Goal: Transaction & Acquisition: Share content

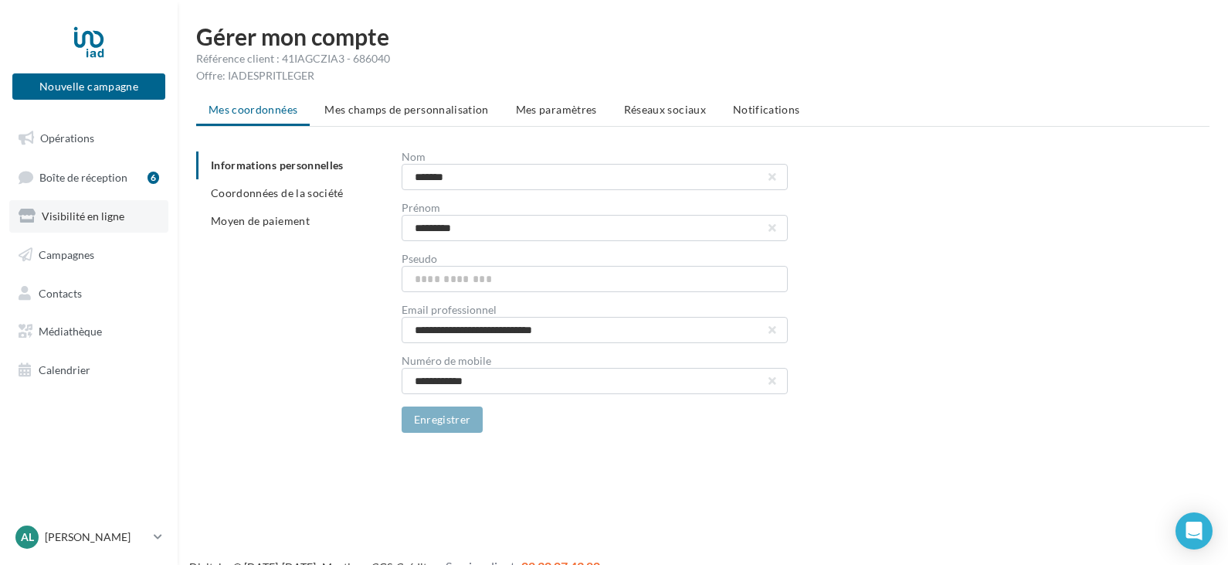
click at [95, 216] on span "Visibilité en ligne" at bounding box center [83, 215] width 83 height 13
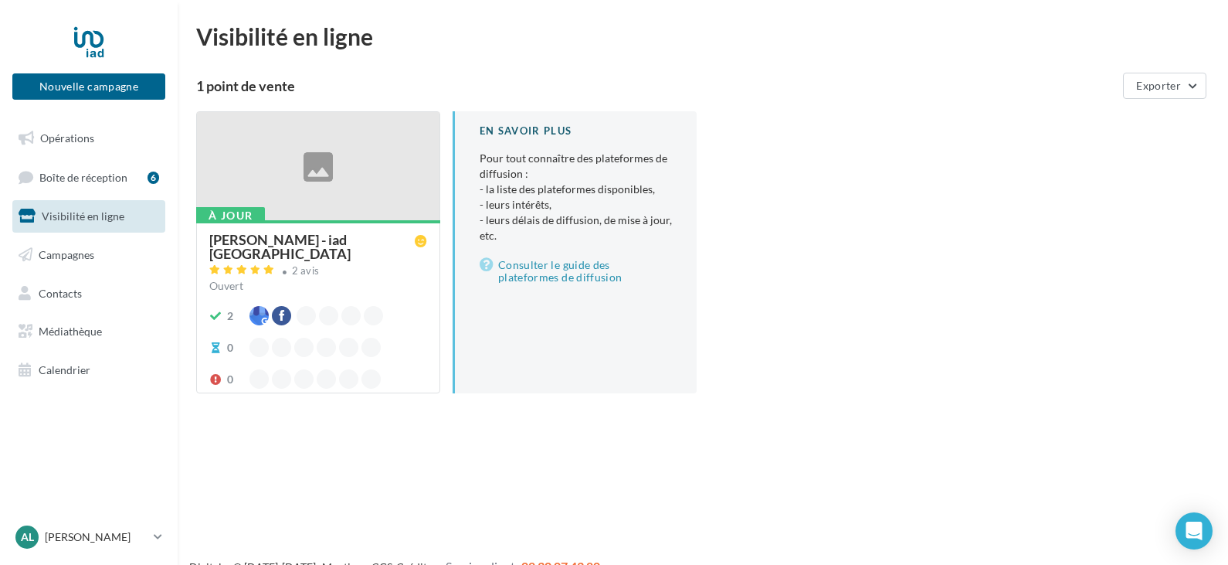
click at [93, 178] on span "Boîte de réception" at bounding box center [83, 176] width 88 height 13
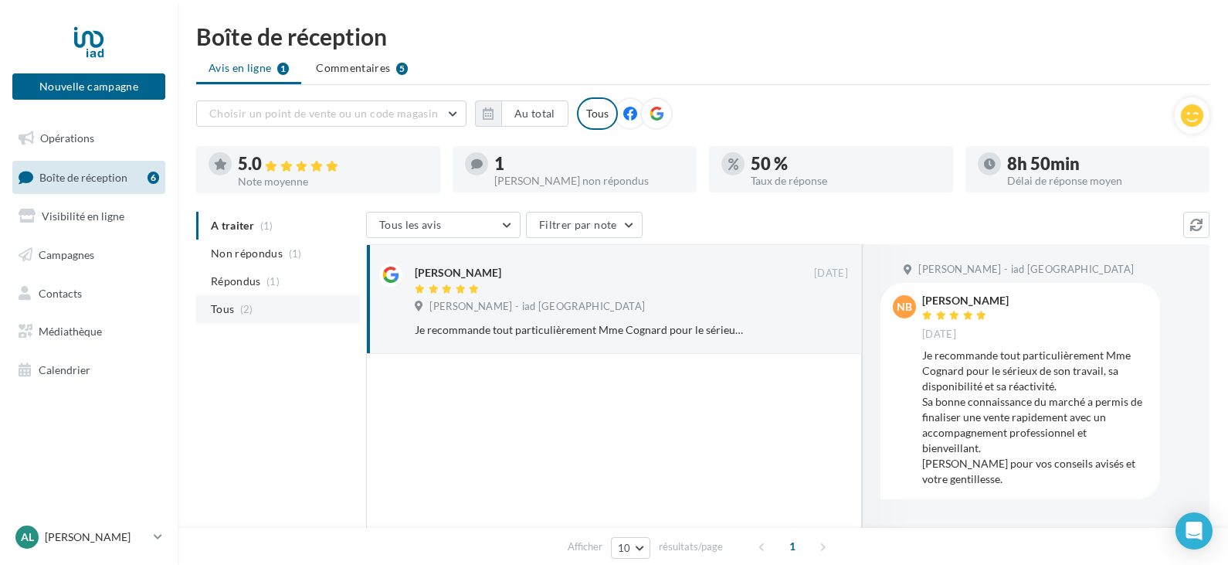
click at [219, 304] on span "Tous" at bounding box center [222, 308] width 23 height 15
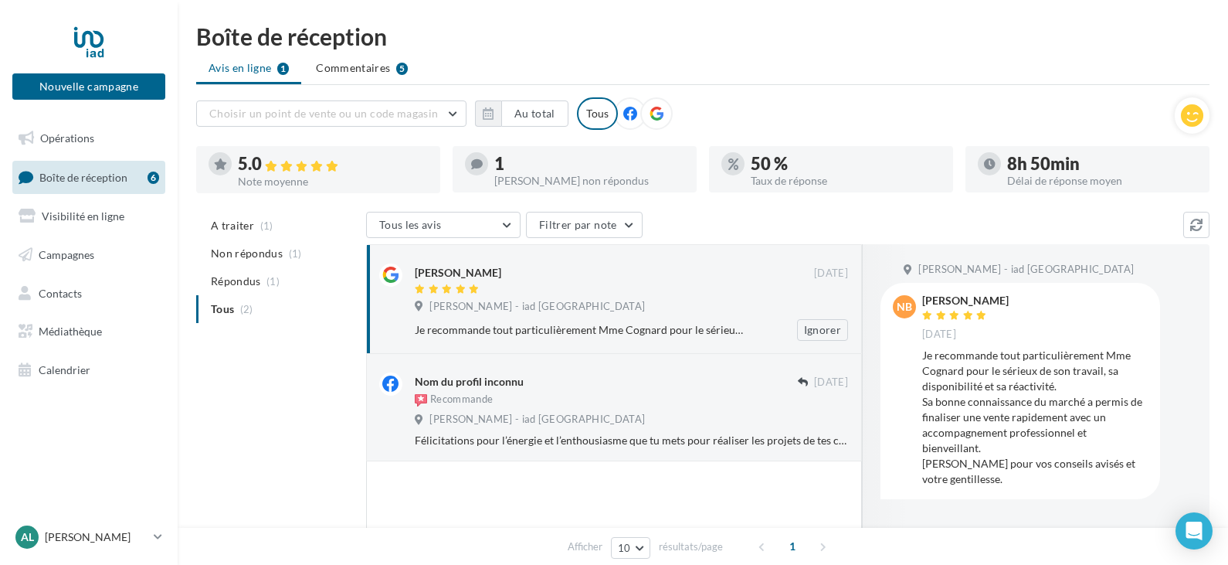
click at [613, 307] on div "[PERSON_NAME] - iad [GEOGRAPHIC_DATA]" at bounding box center [631, 308] width 433 height 17
click at [341, 68] on span "Commentaires" at bounding box center [353, 67] width 74 height 15
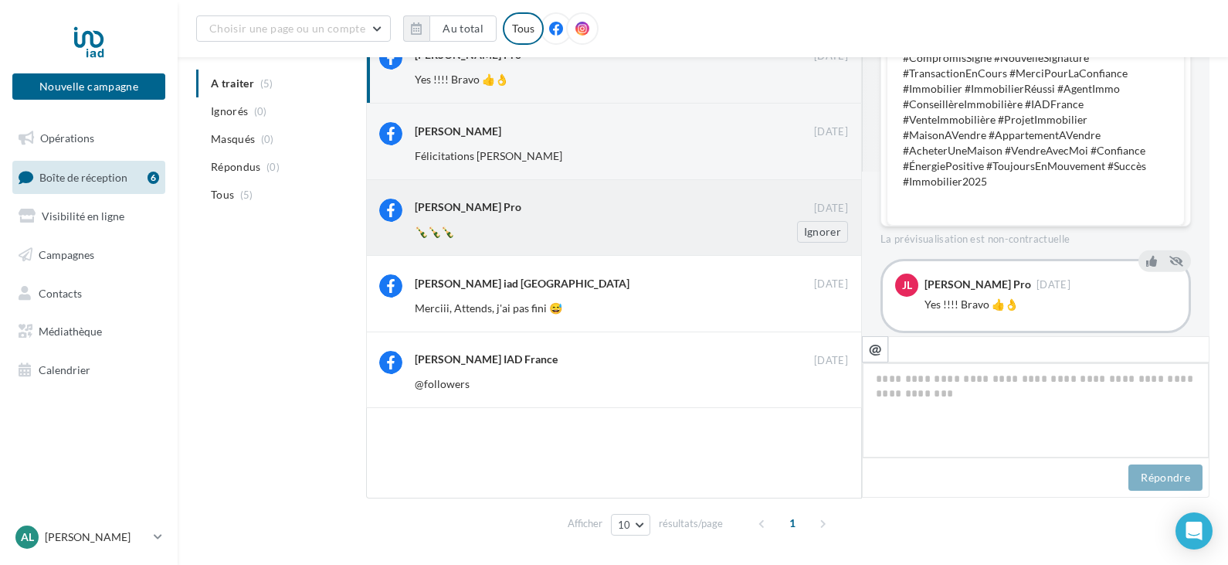
scroll to position [197, 0]
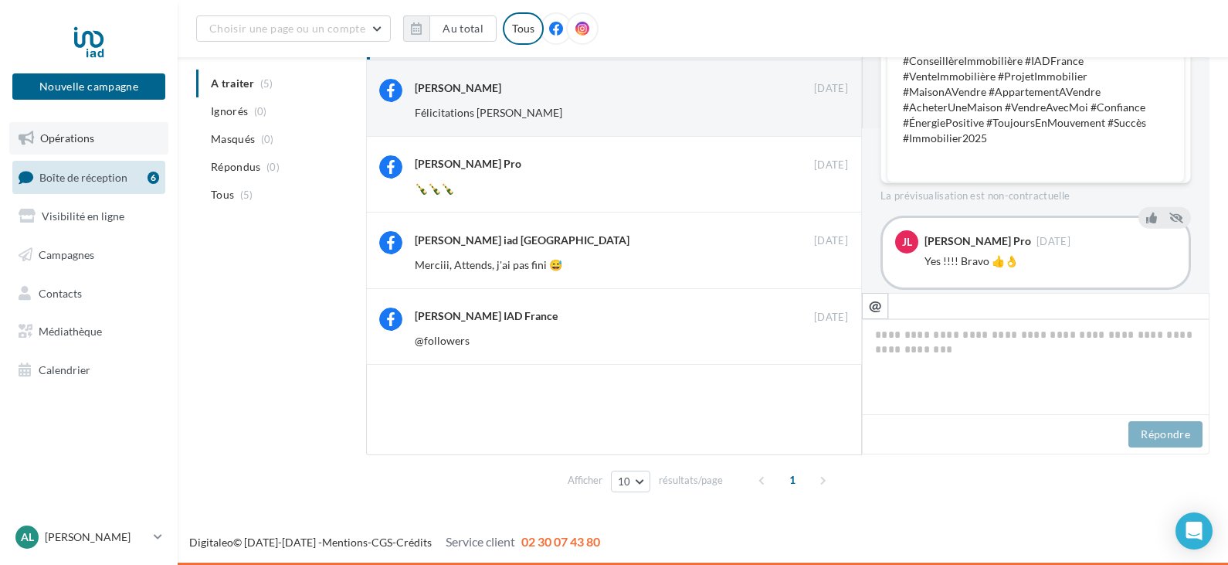
click at [43, 143] on span "Opérations" at bounding box center [67, 137] width 54 height 13
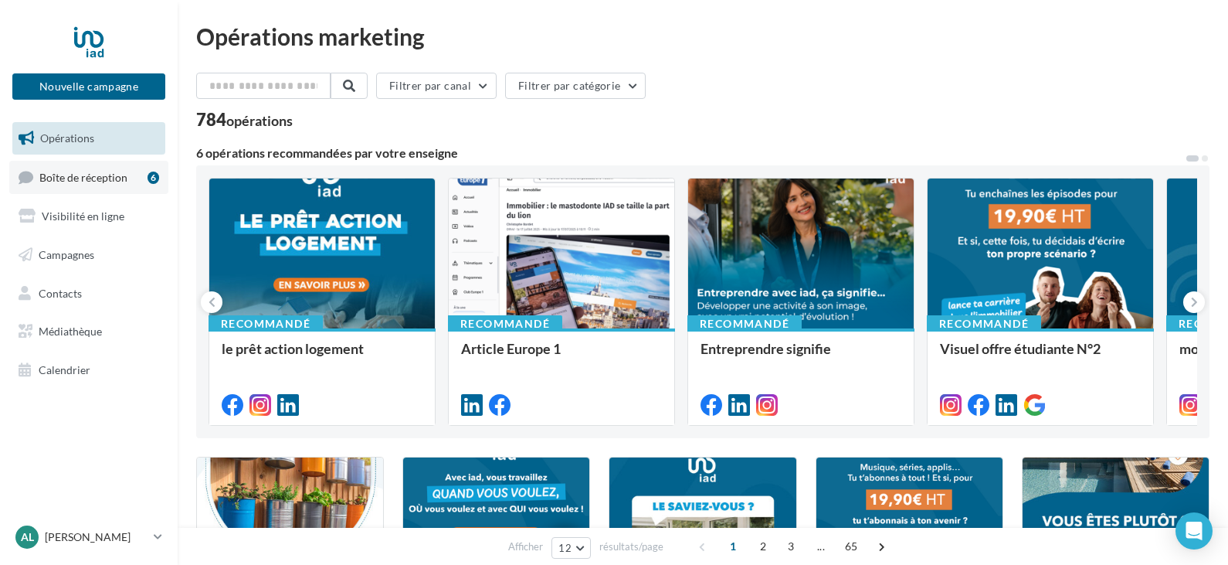
click at [108, 188] on link "Boîte de réception 6" at bounding box center [88, 177] width 159 height 33
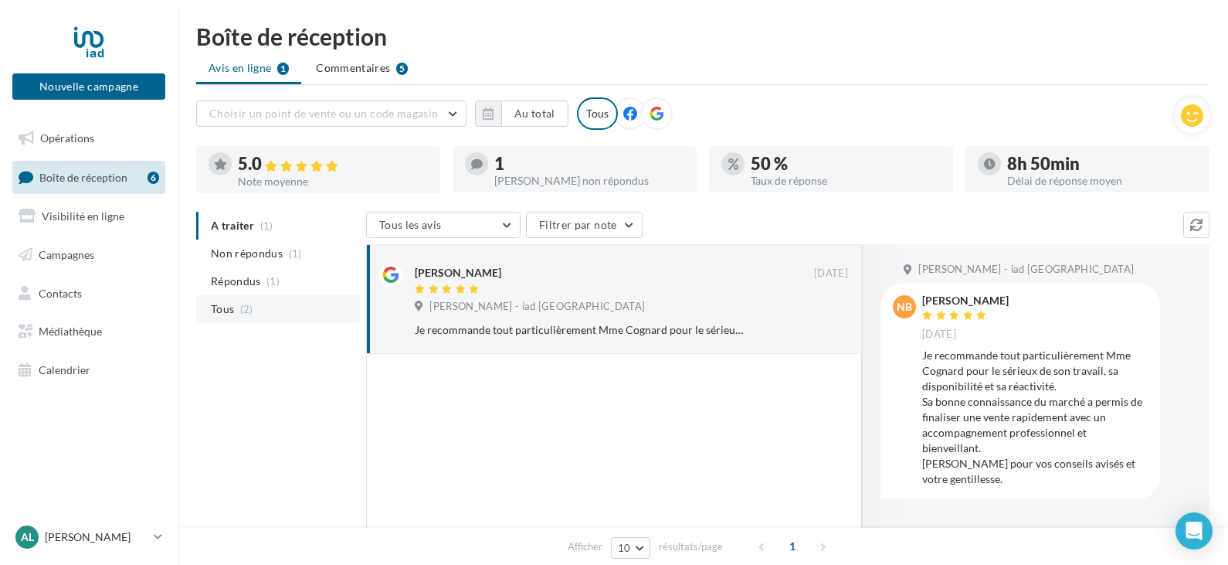
click at [225, 315] on span "Tous" at bounding box center [222, 308] width 23 height 15
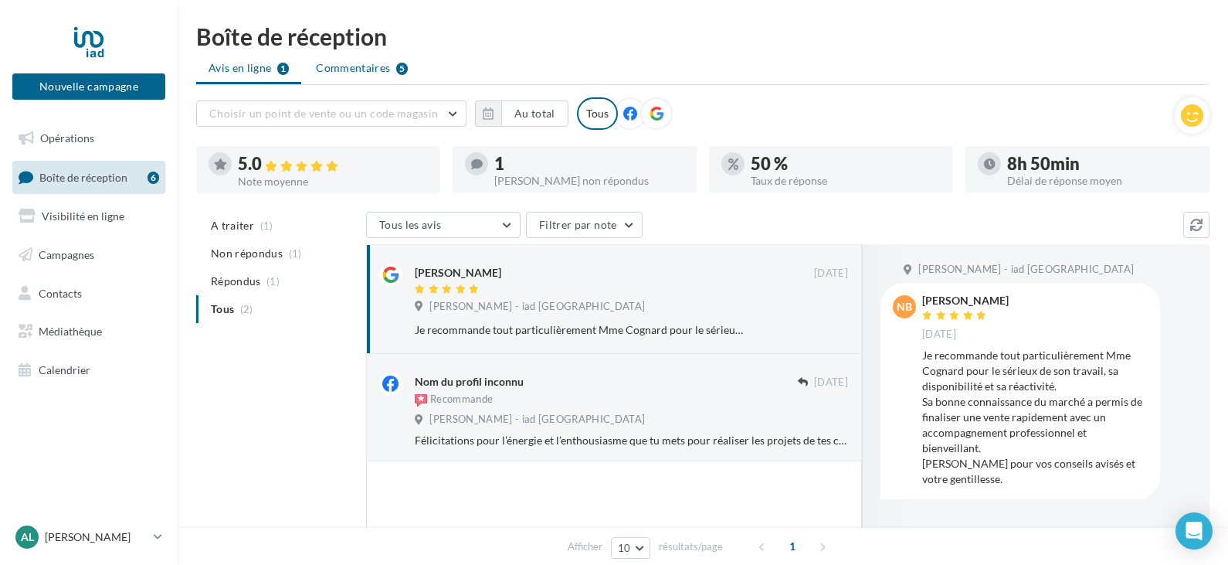
click at [355, 59] on li "Commentaires 5" at bounding box center [362, 68] width 117 height 28
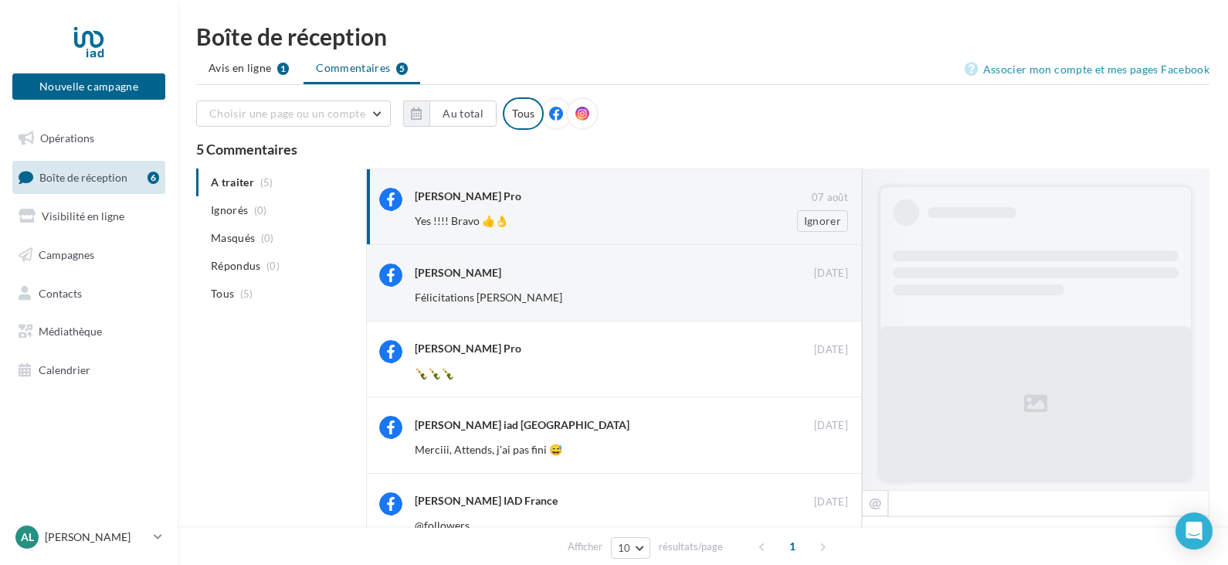
click at [518, 213] on div "Yes !!!! Bravo 👍👌" at bounding box center [581, 220] width 333 height 15
click at [585, 205] on div "Jonathan Lavaure Pro" at bounding box center [613, 197] width 397 height 19
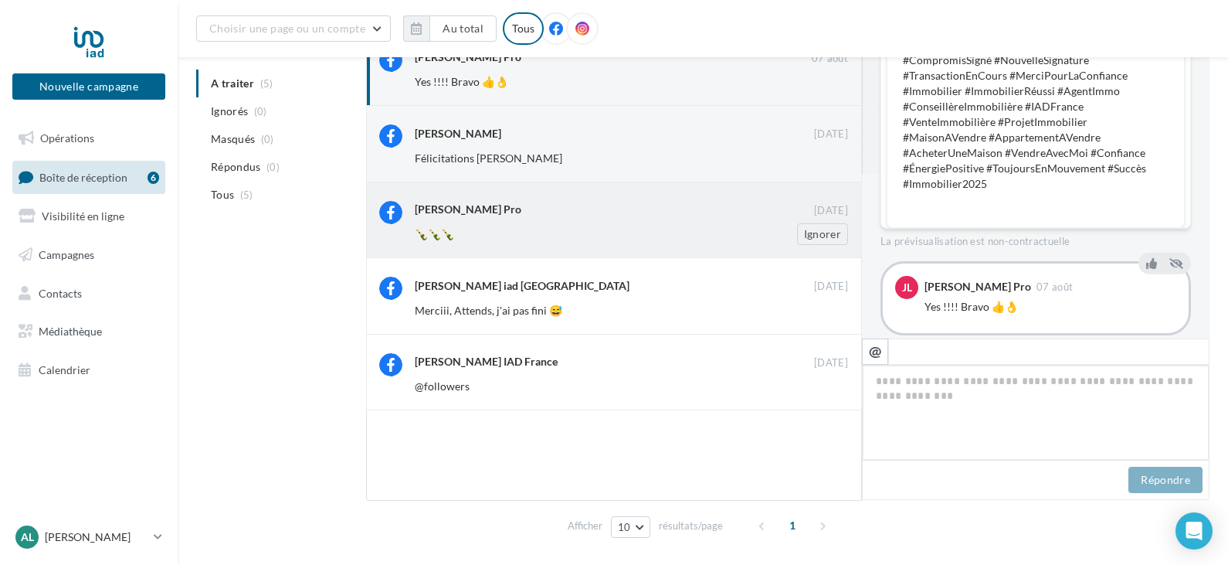
scroll to position [154, 0]
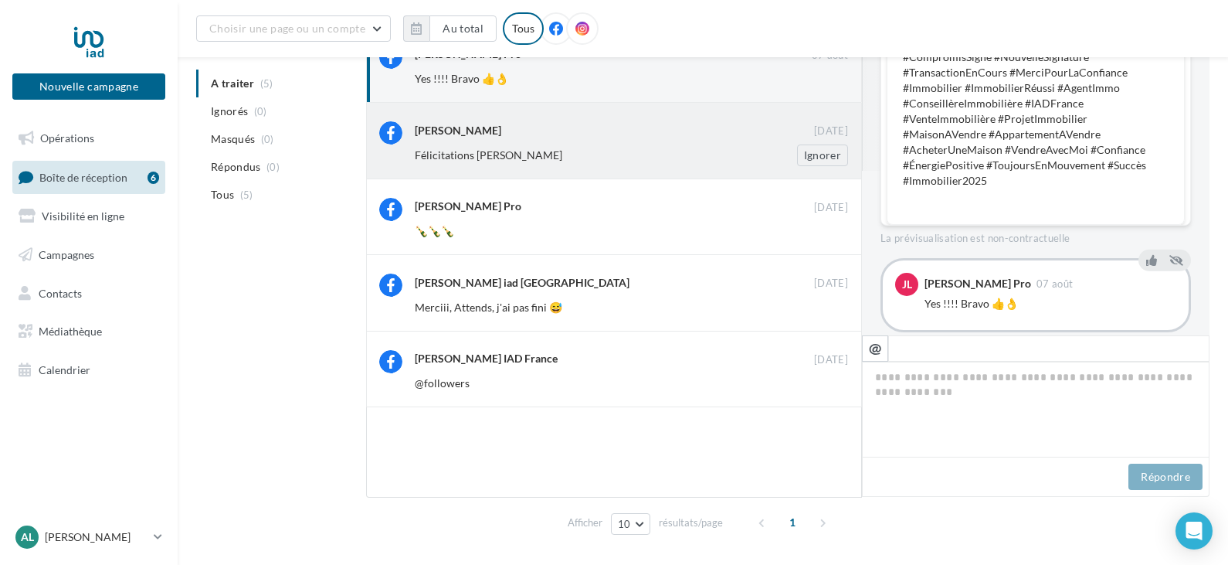
click at [575, 146] on div "Félicitations Angélique Bisous Ignorer" at bounding box center [638, 155] width 446 height 22
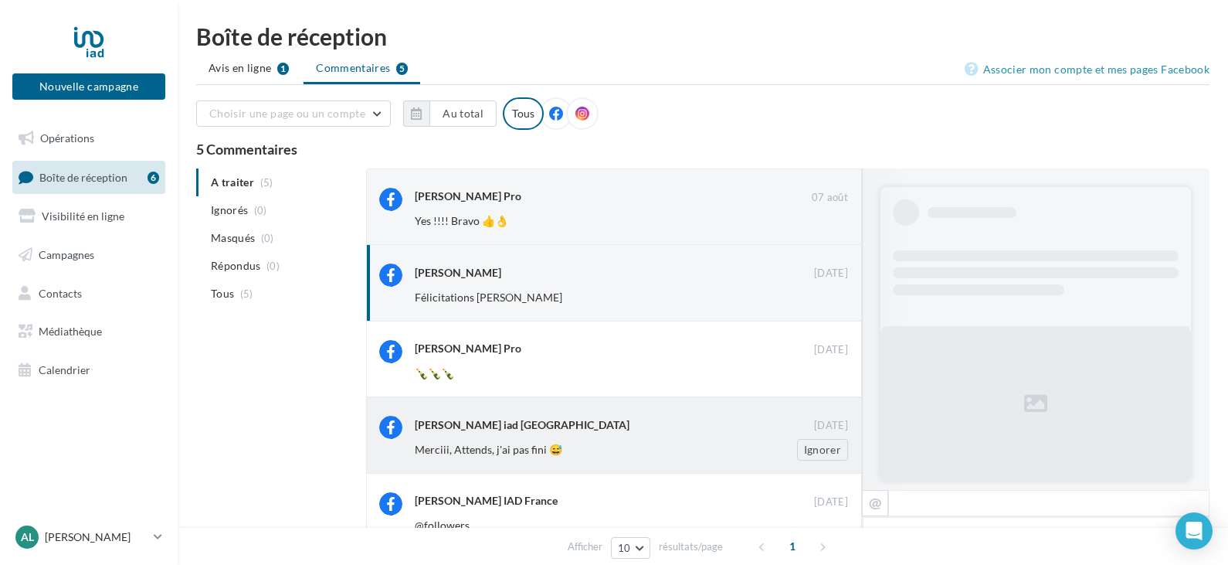
scroll to position [385, 0]
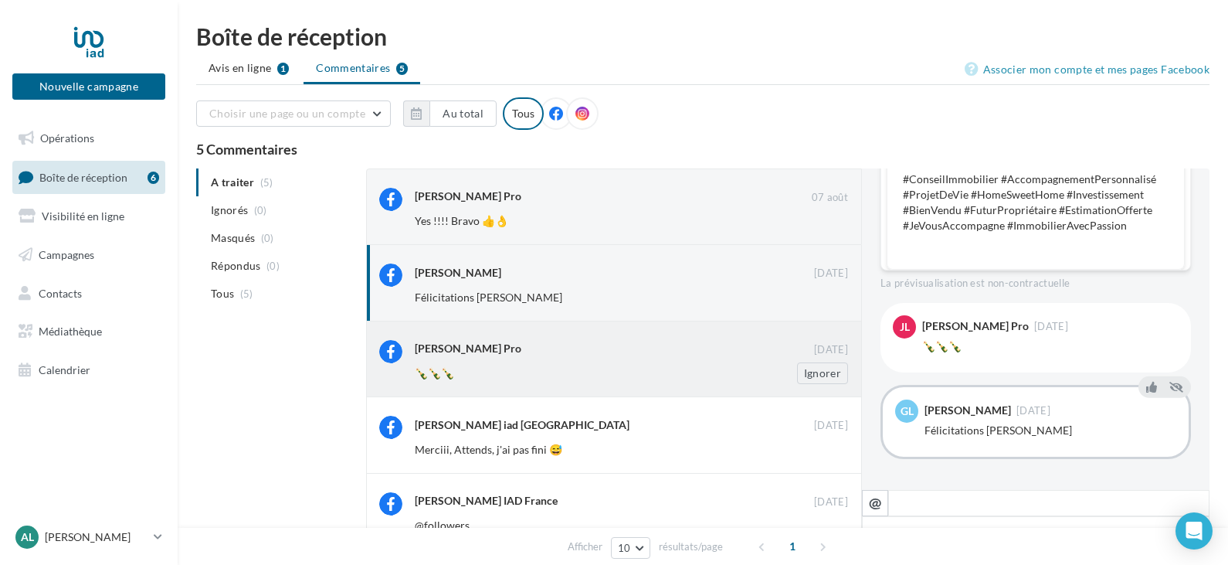
click at [515, 367] on div "🍾🍾🍾" at bounding box center [581, 372] width 333 height 15
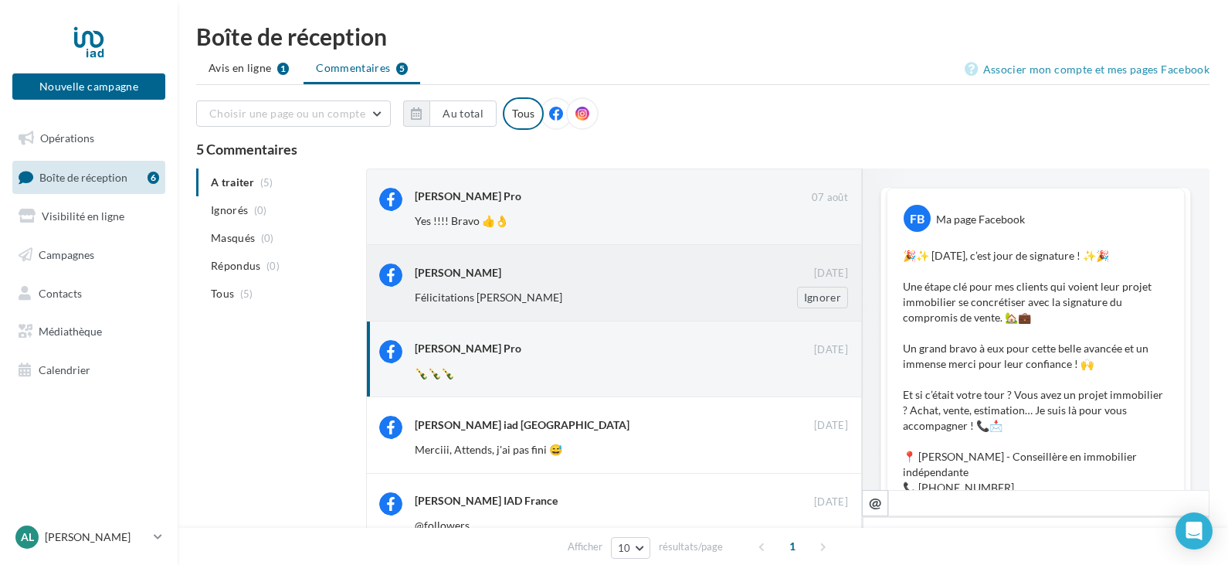
scroll to position [322, 0]
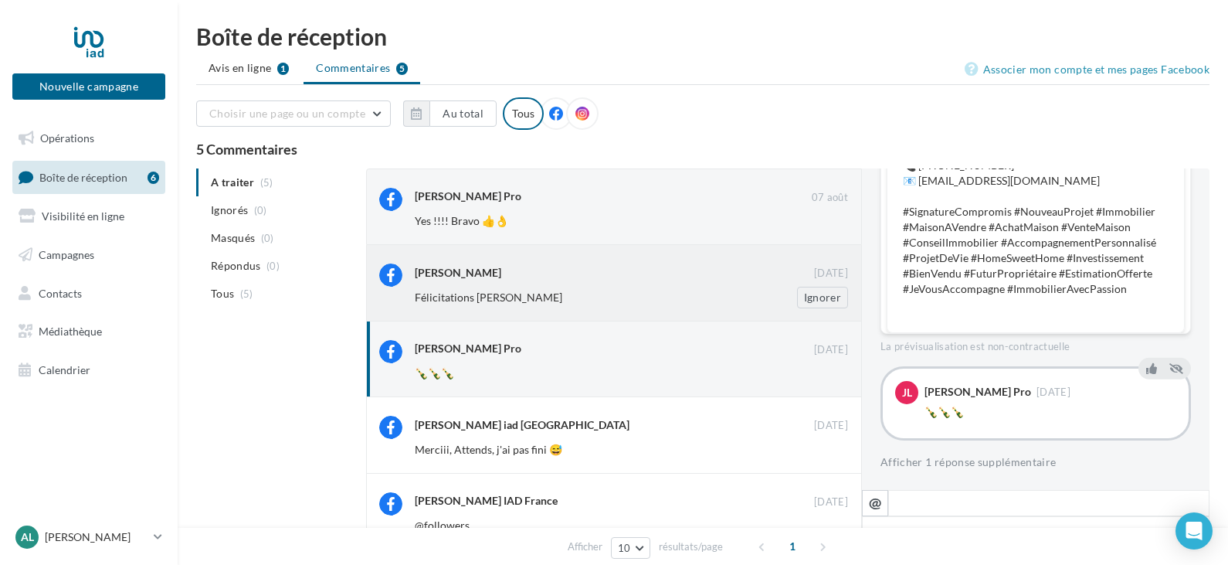
click at [535, 284] on div "Gisèle Dubois 28 mars Félicitations Angélique Bisous Ignorer" at bounding box center [631, 285] width 433 height 44
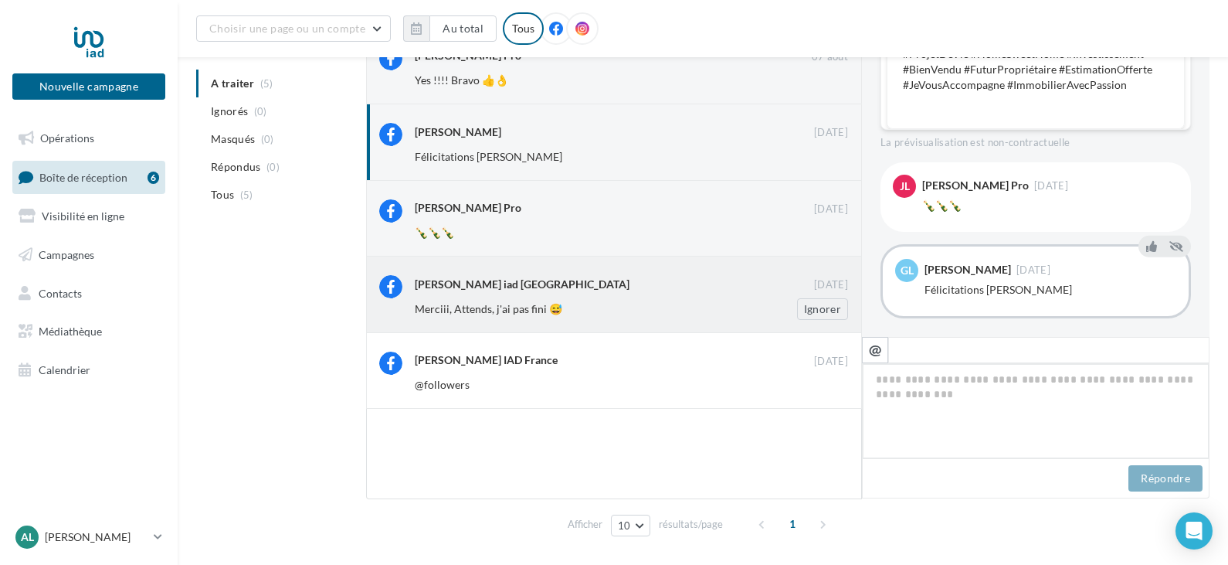
scroll to position [154, 0]
click at [498, 307] on span "Merciii, Attends, j'ai pas fini 😅" at bounding box center [489, 306] width 148 height 13
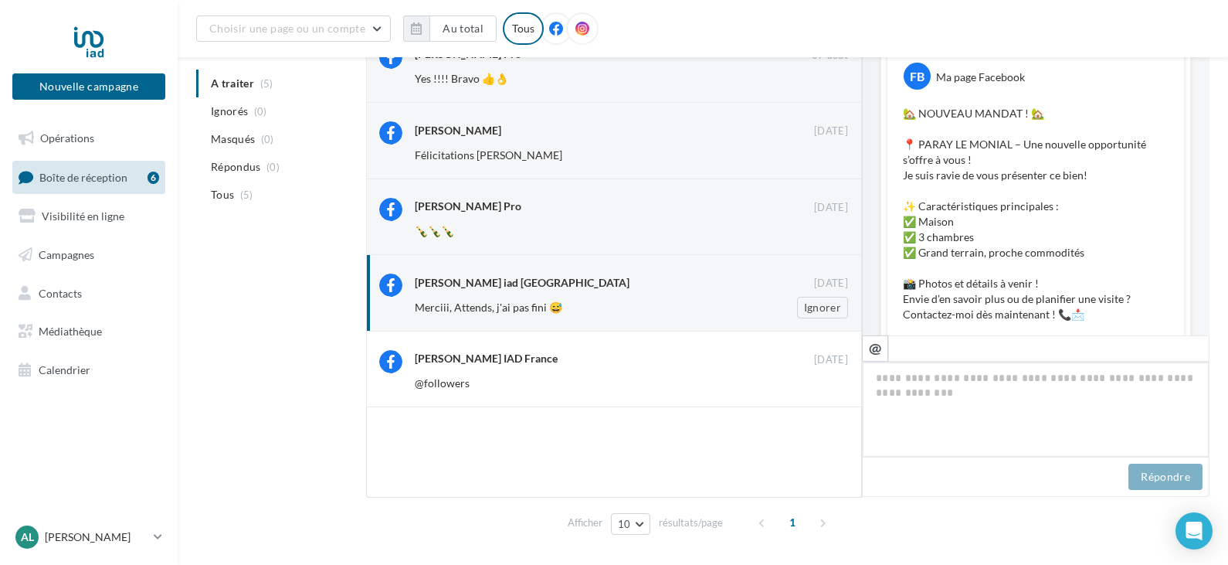
scroll to position [285, 0]
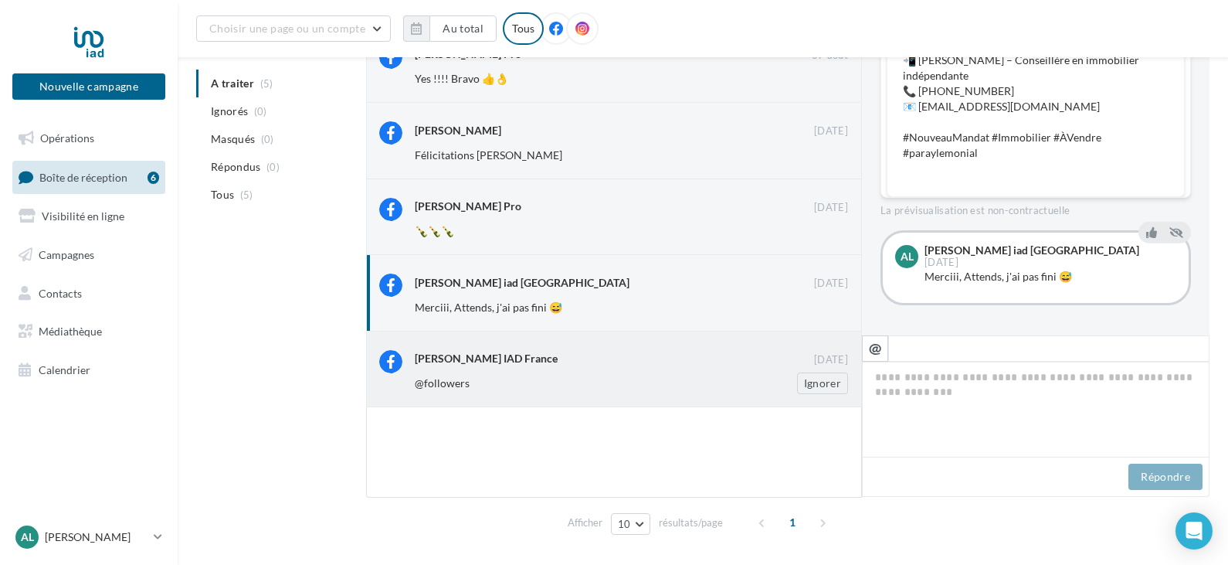
click at [540, 354] on div "Angélique COGNARD IAD France" at bounding box center [486, 358] width 143 height 15
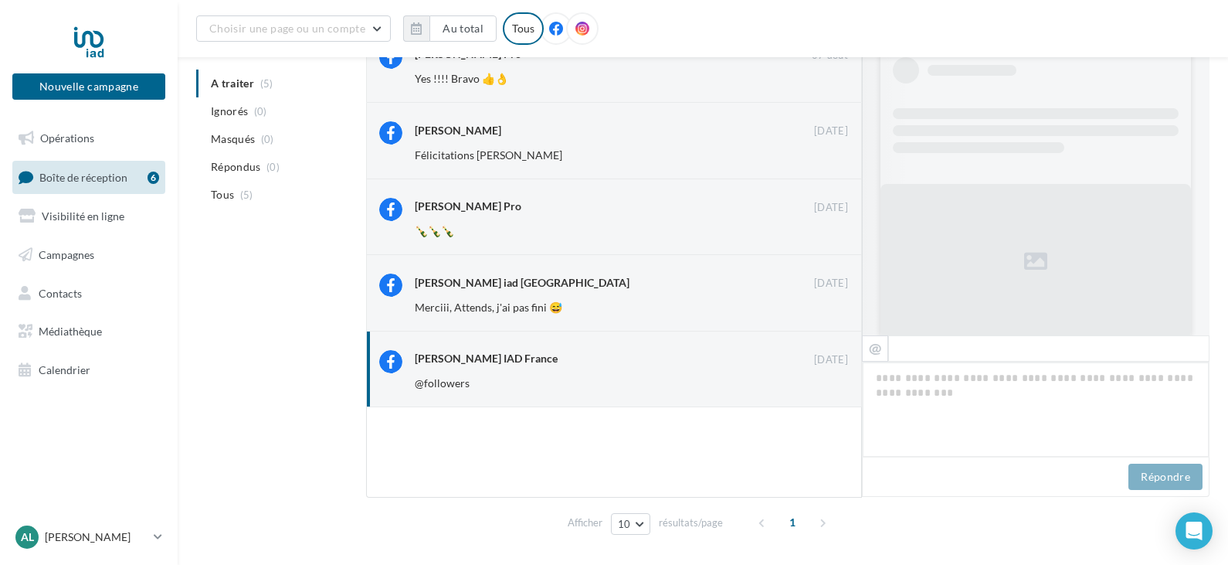
scroll to position [1045, 0]
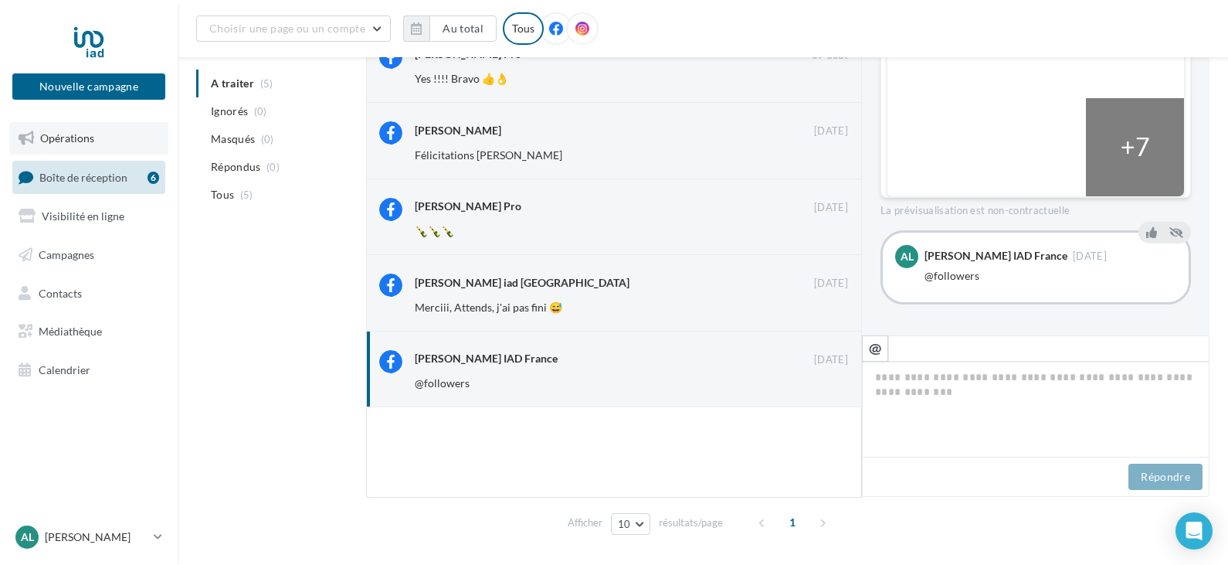
click at [62, 141] on span "Opérations" at bounding box center [67, 137] width 54 height 13
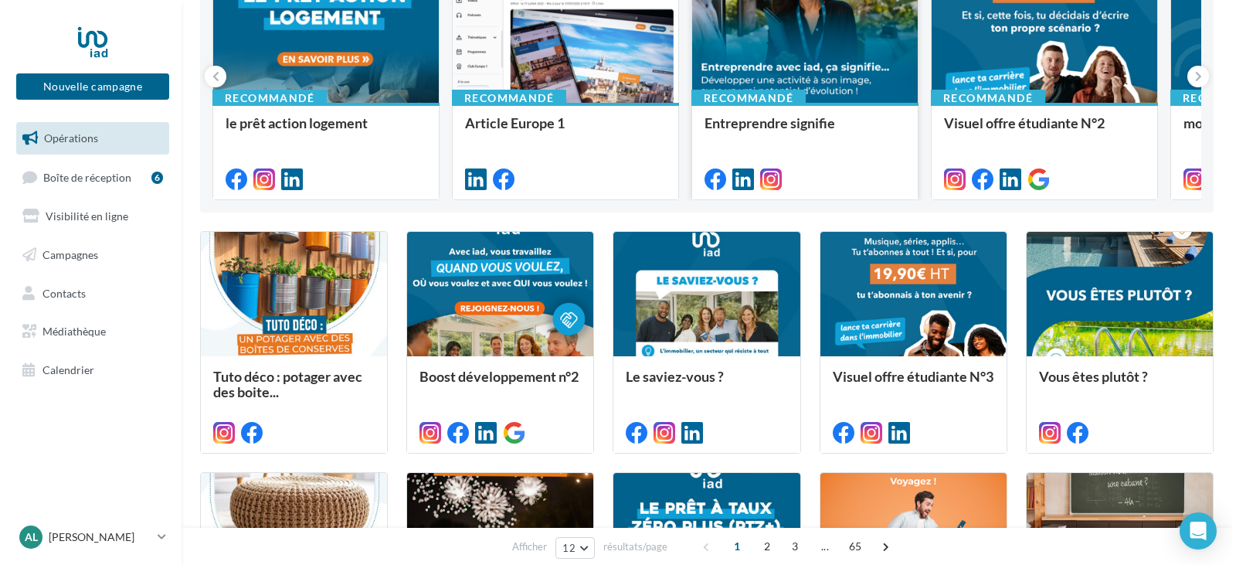
scroll to position [232, 0]
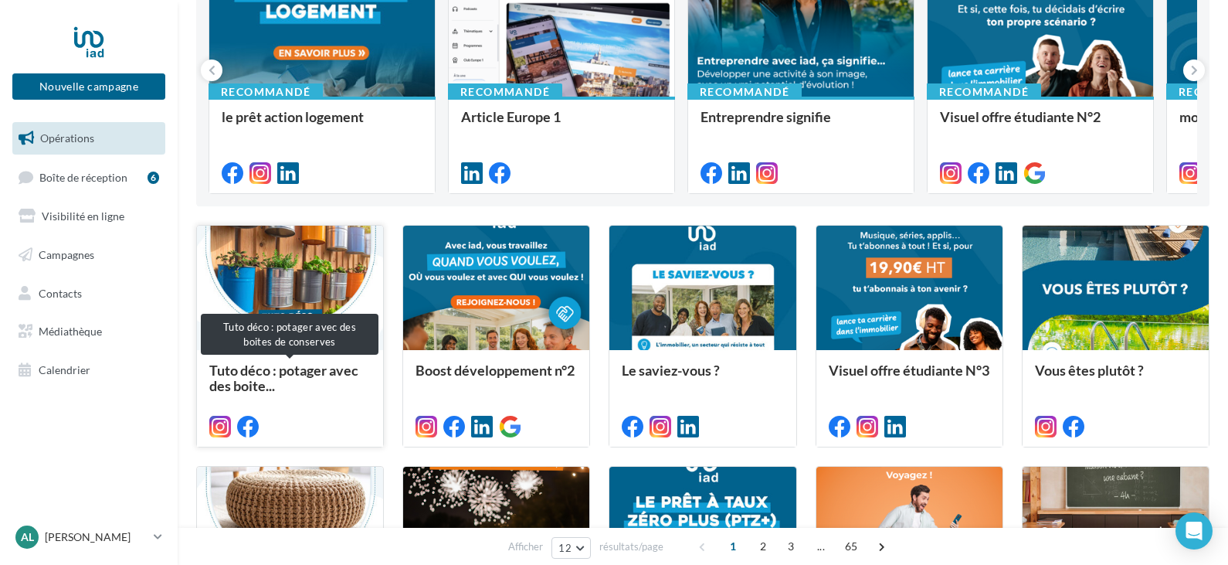
click at [290, 381] on span "Tuto déco : potager avec des boite..." at bounding box center [289, 377] width 161 height 31
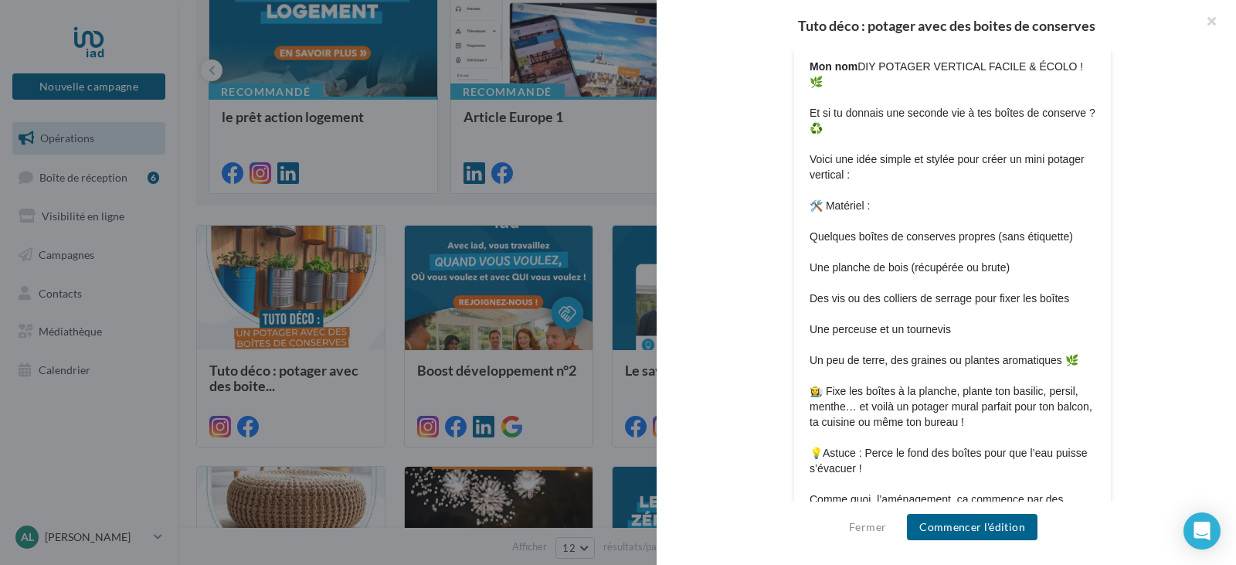
scroll to position [695, 0]
click at [969, 527] on button "Commencer l'édition" at bounding box center [972, 527] width 131 height 26
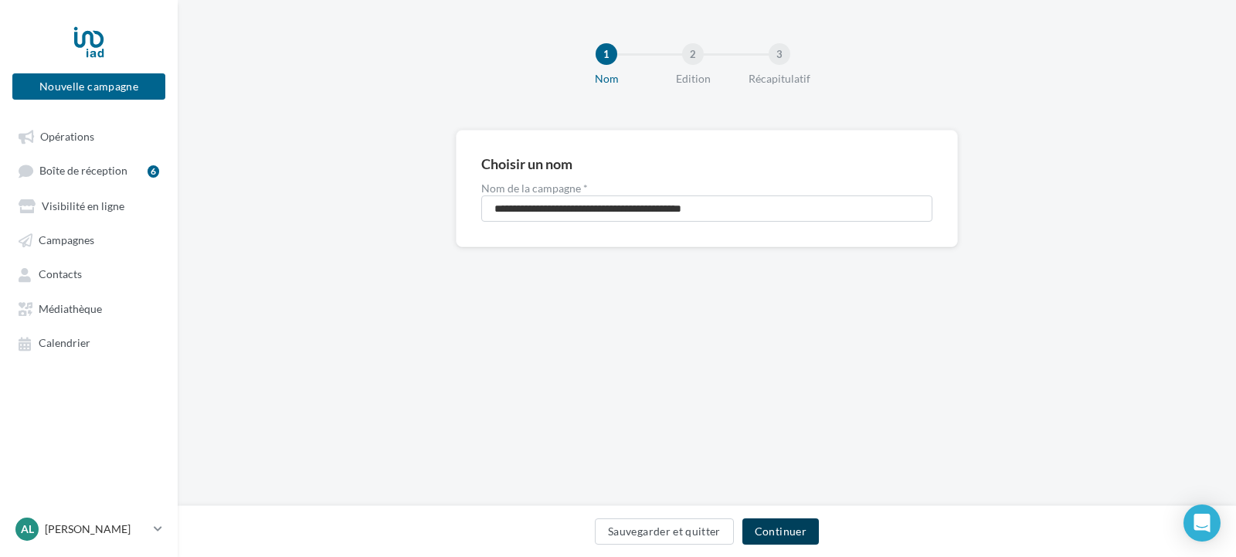
click at [779, 537] on button "Continuer" at bounding box center [780, 531] width 76 height 26
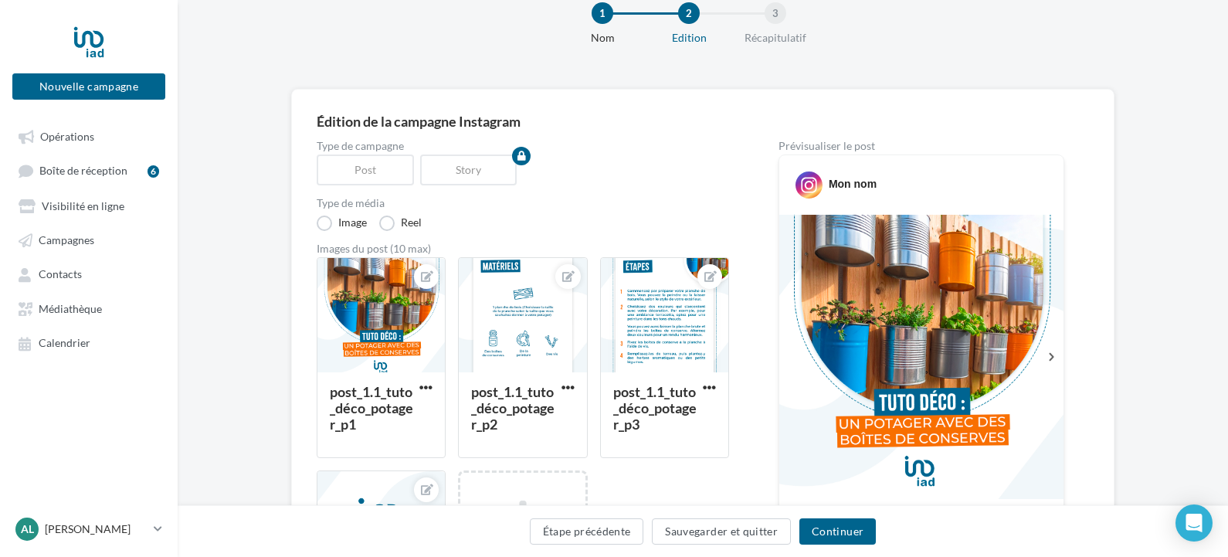
scroll to position [77, 0]
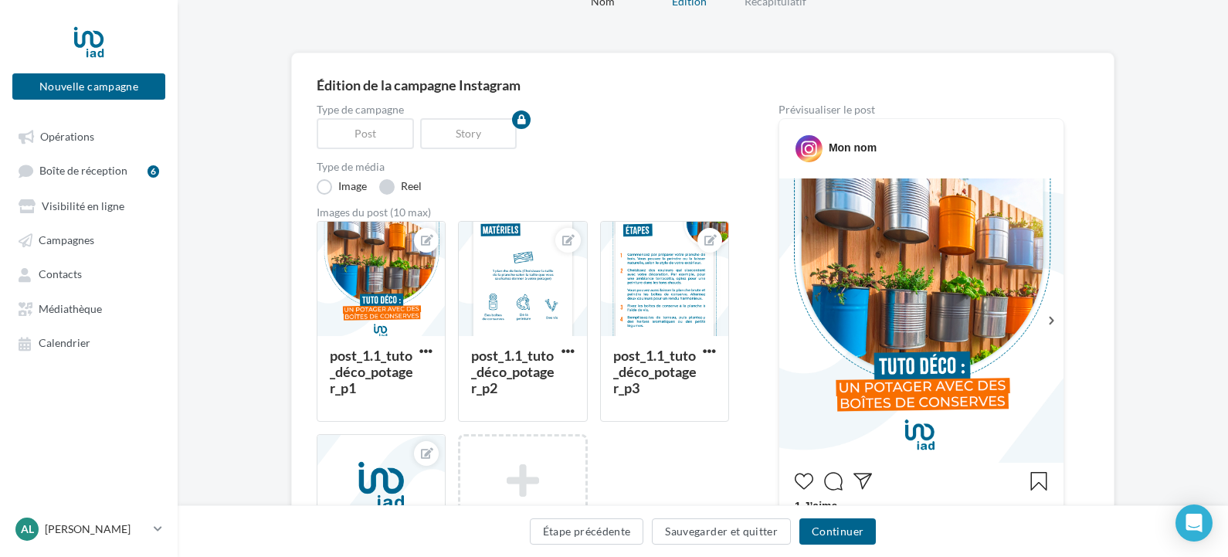
click at [389, 191] on label "Reel" at bounding box center [400, 186] width 42 height 15
click at [358, 256] on div at bounding box center [614, 255] width 1228 height 557
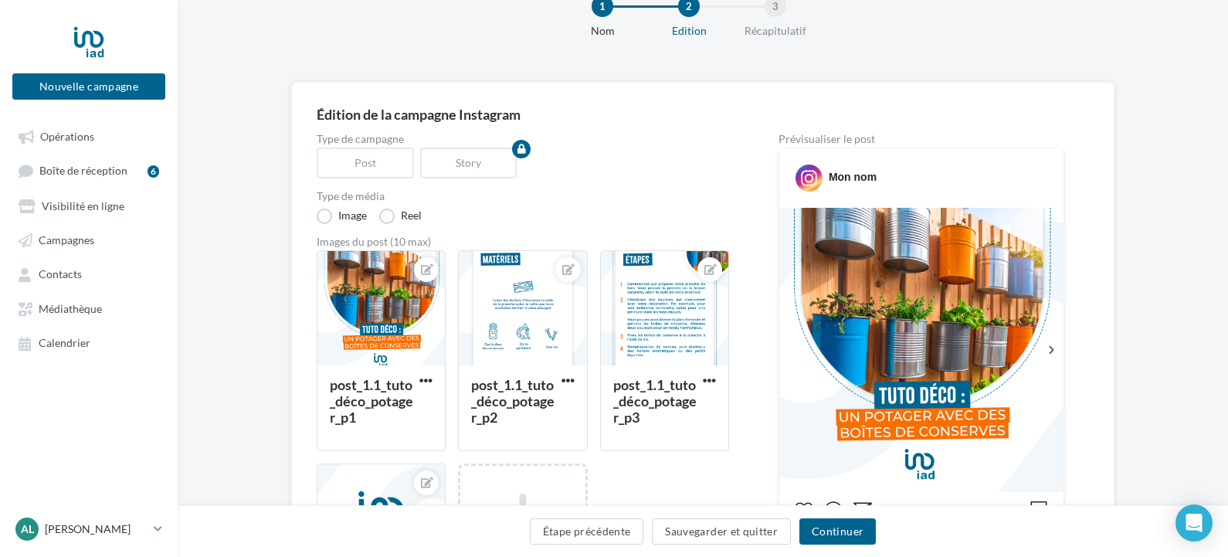
scroll to position [154, 0]
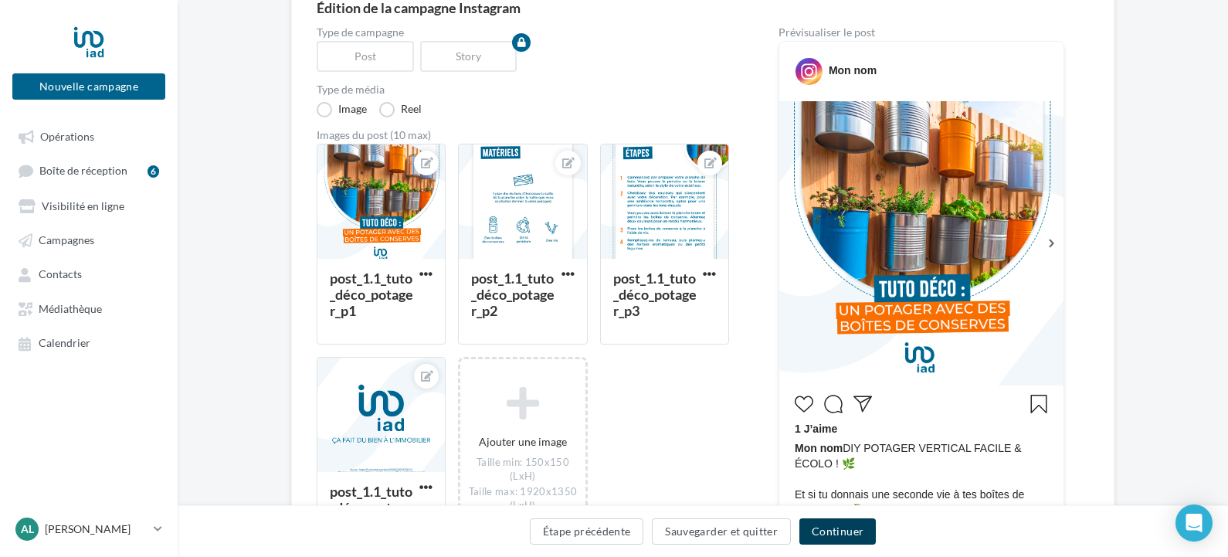
click at [861, 536] on button "Continuer" at bounding box center [838, 531] width 76 height 26
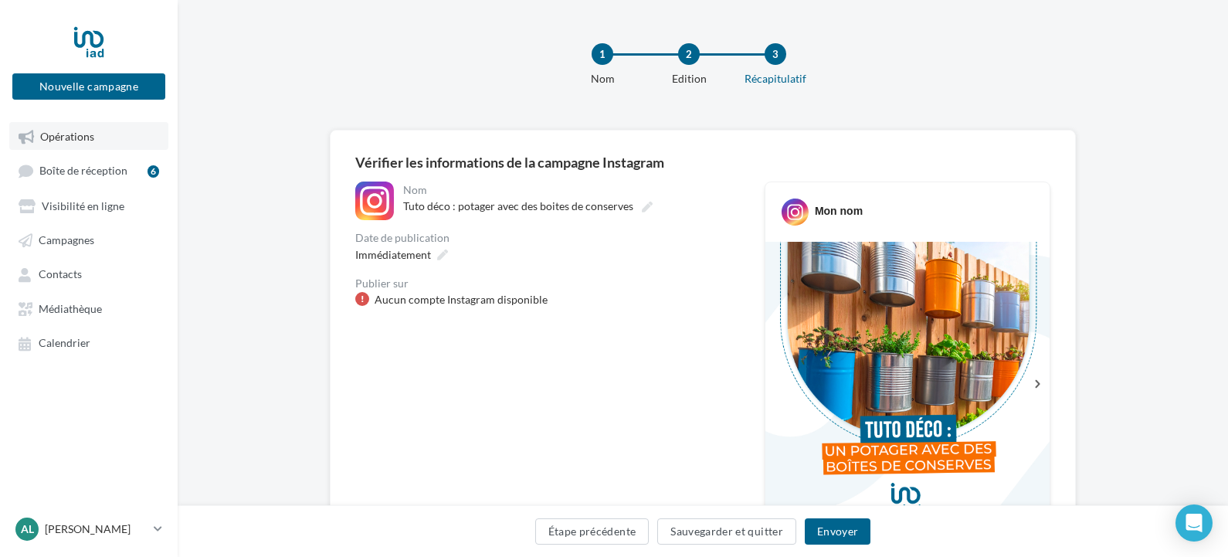
click at [68, 136] on span "Opérations" at bounding box center [67, 136] width 54 height 13
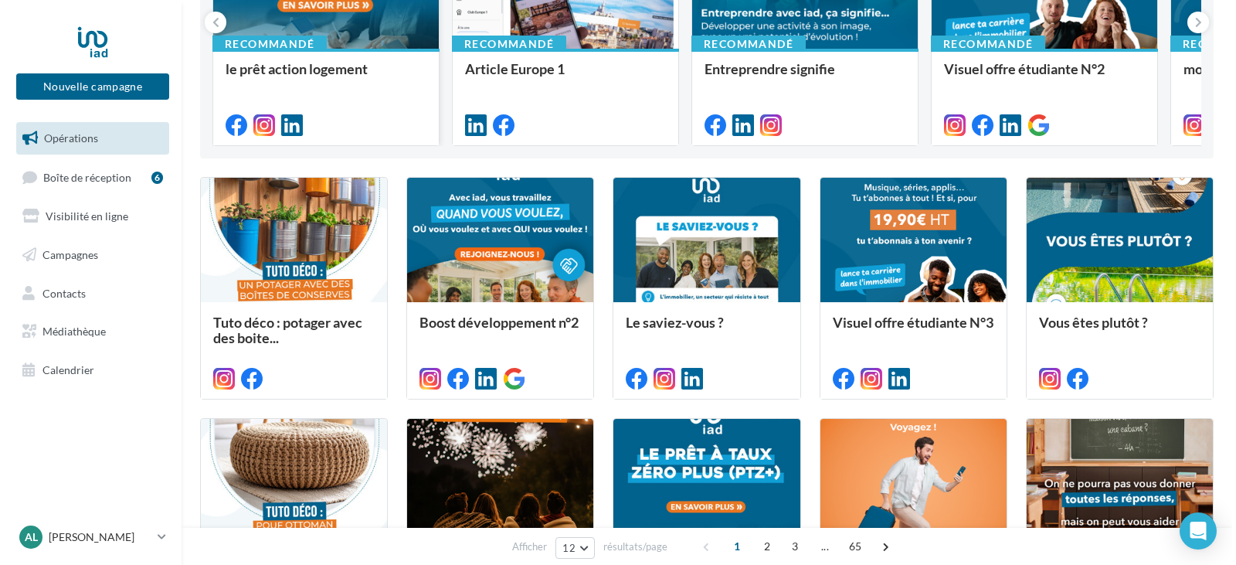
scroll to position [309, 0]
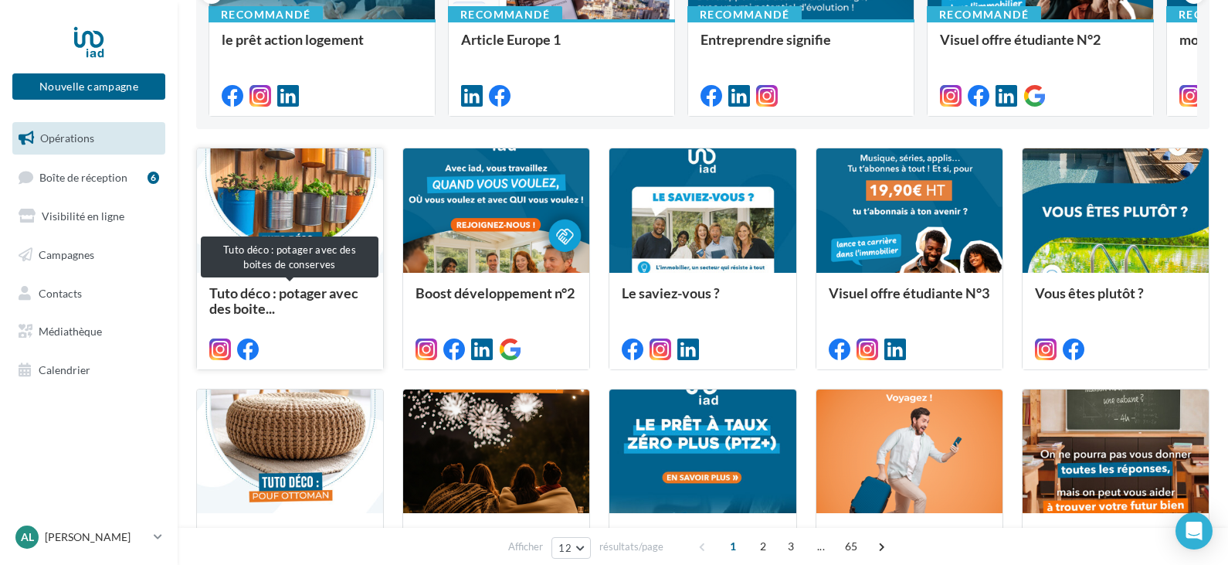
click at [321, 294] on span "Tuto déco : potager avec des boite..." at bounding box center [283, 300] width 149 height 32
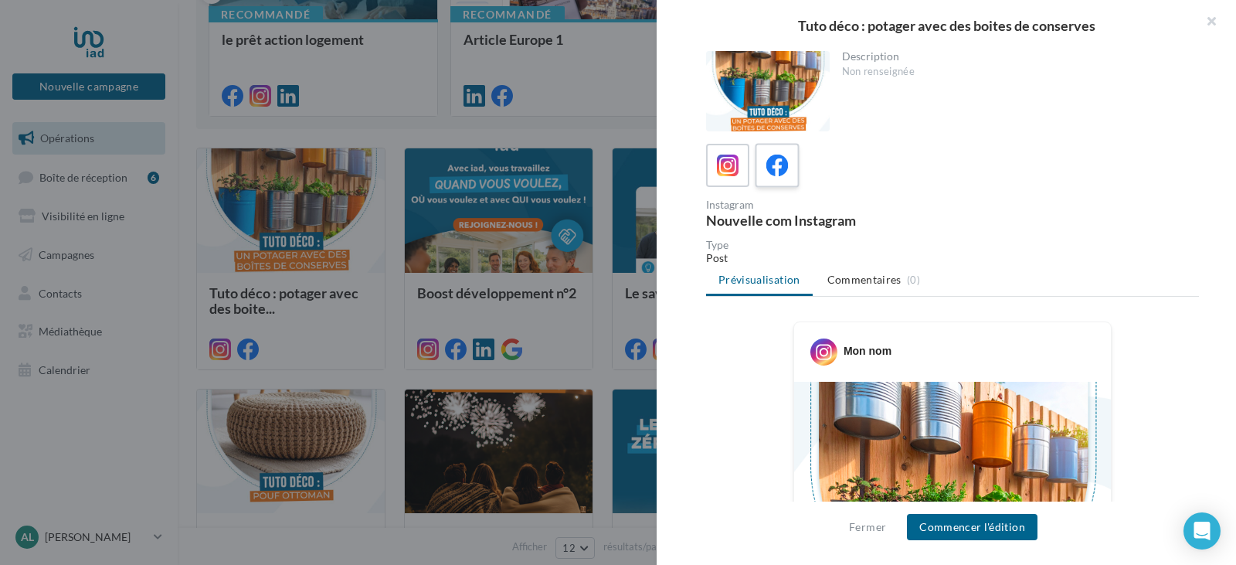
click at [773, 168] on icon at bounding box center [777, 165] width 22 height 22
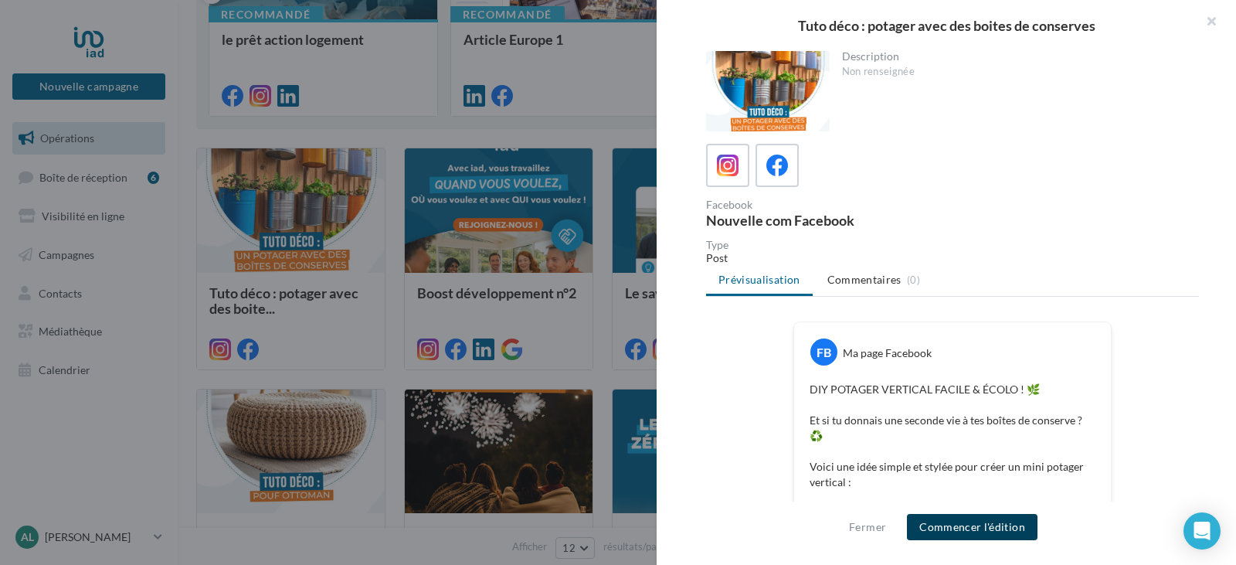
click at [954, 532] on button "Commencer l'édition" at bounding box center [972, 527] width 131 height 26
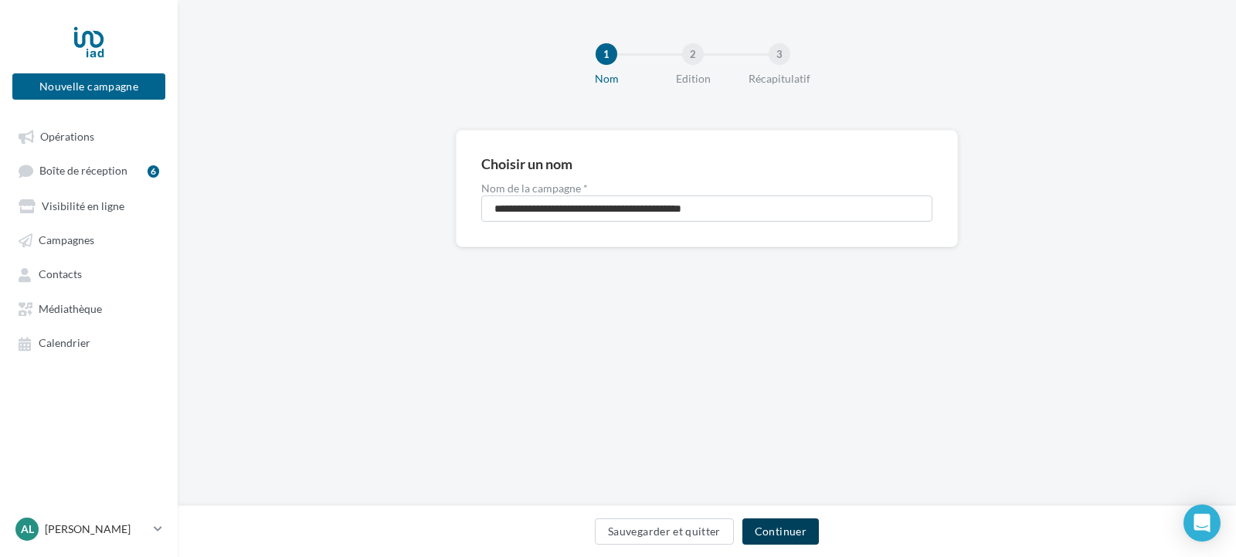
click at [789, 525] on button "Continuer" at bounding box center [780, 531] width 76 height 26
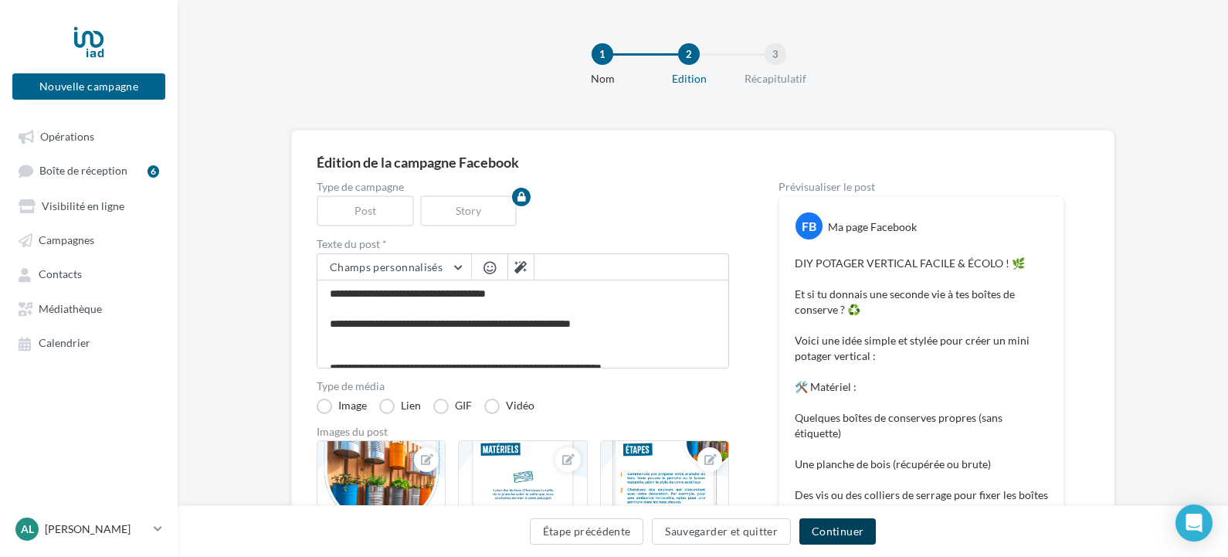
click at [827, 528] on button "Continuer" at bounding box center [838, 531] width 76 height 26
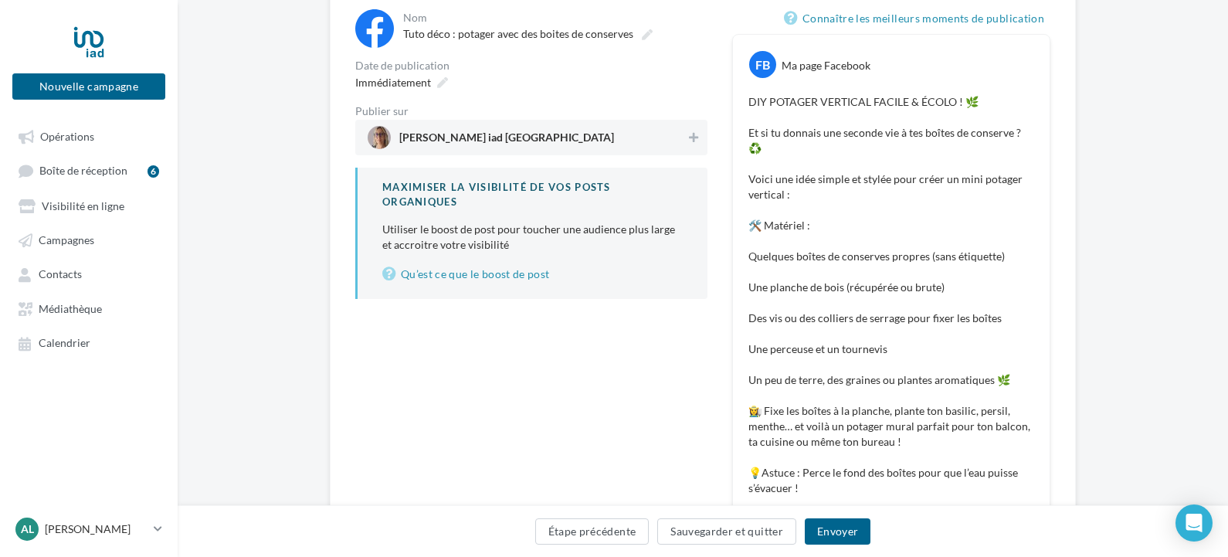
scroll to position [31, 0]
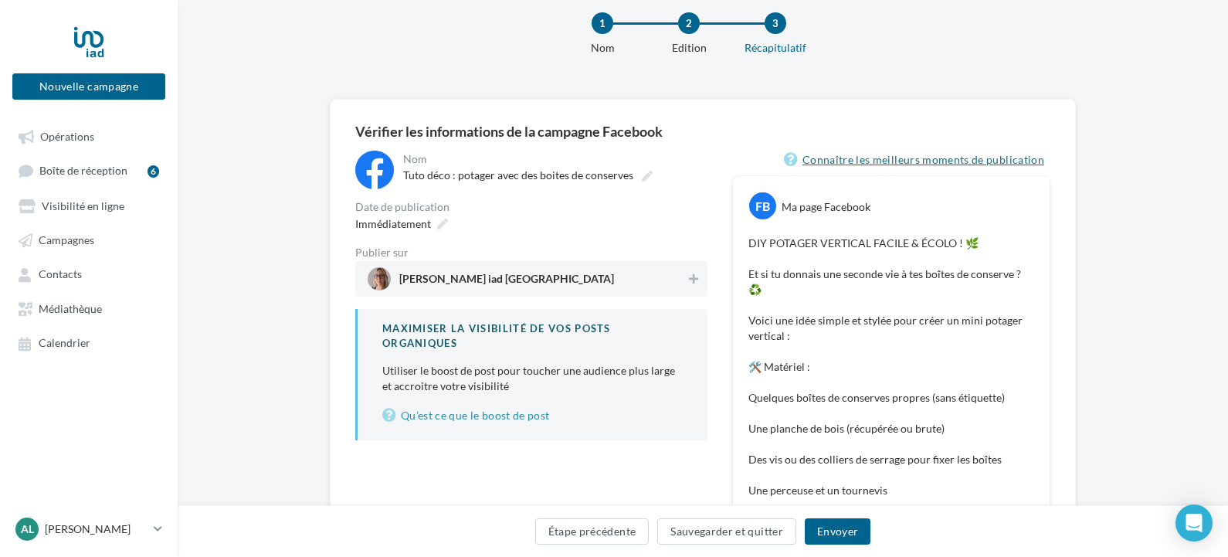
click at [850, 166] on link "Connaître les meilleurs moments de publication" at bounding box center [917, 160] width 267 height 19
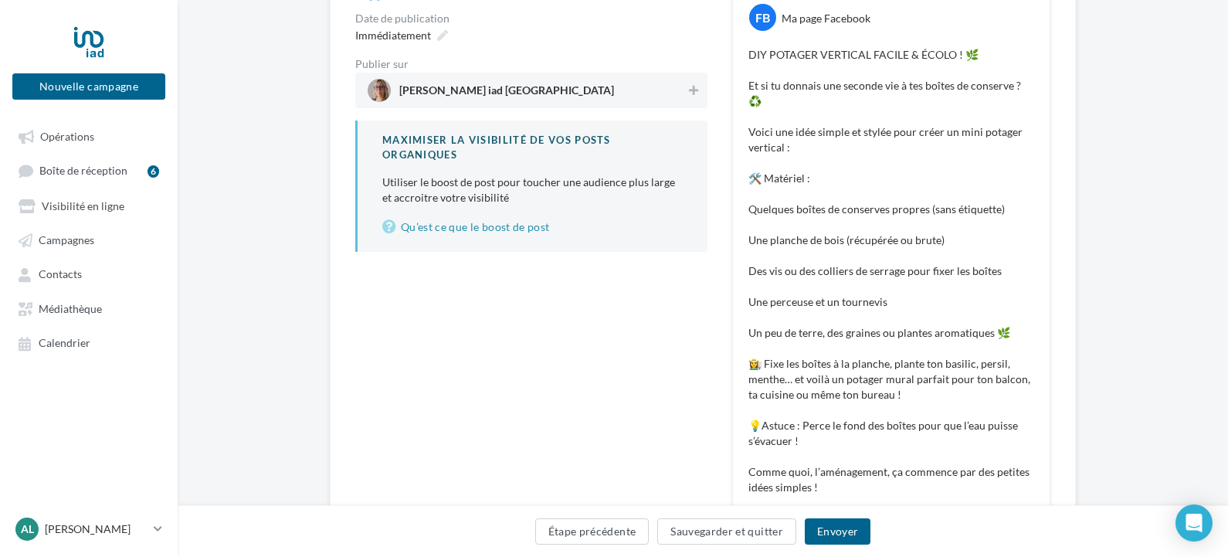
scroll to position [232, 0]
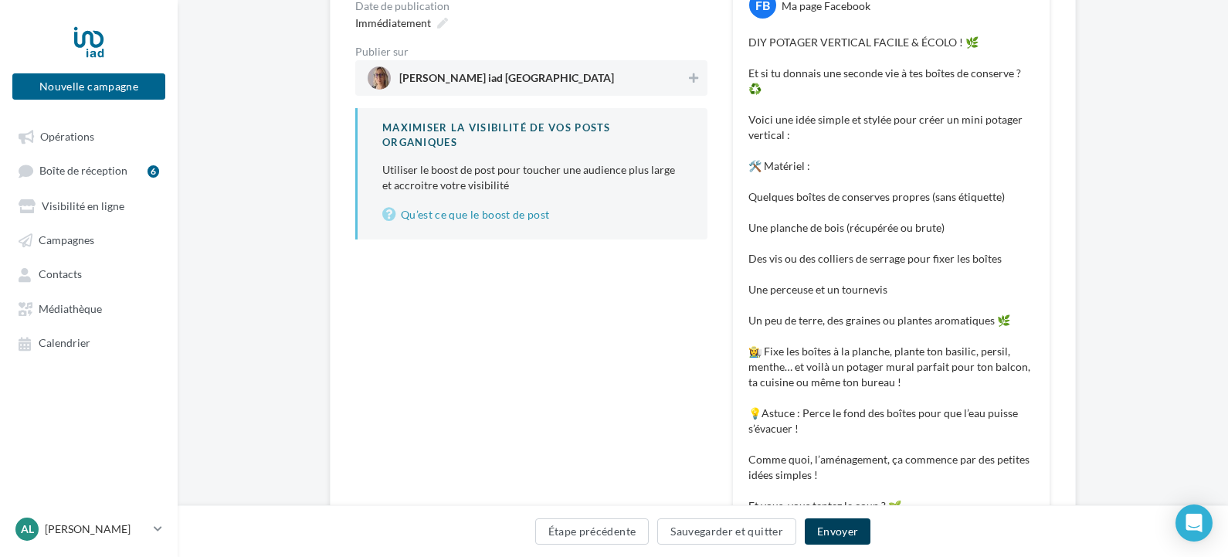
click at [850, 535] on button "Envoyer" at bounding box center [838, 531] width 66 height 26
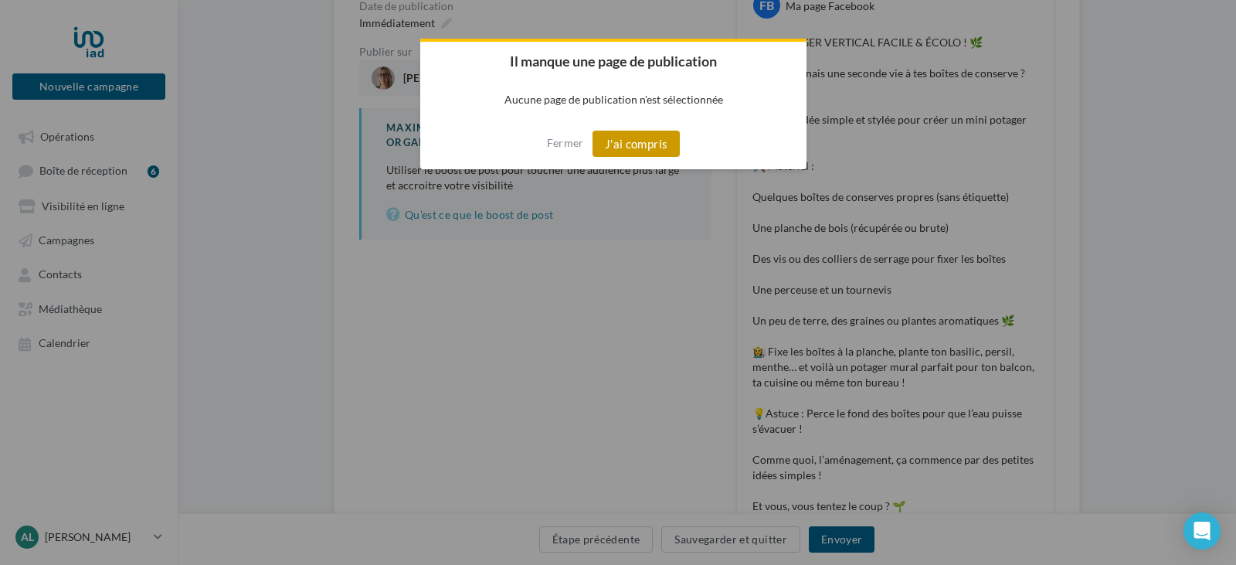
click at [643, 144] on button "J'ai compris" at bounding box center [636, 144] width 88 height 26
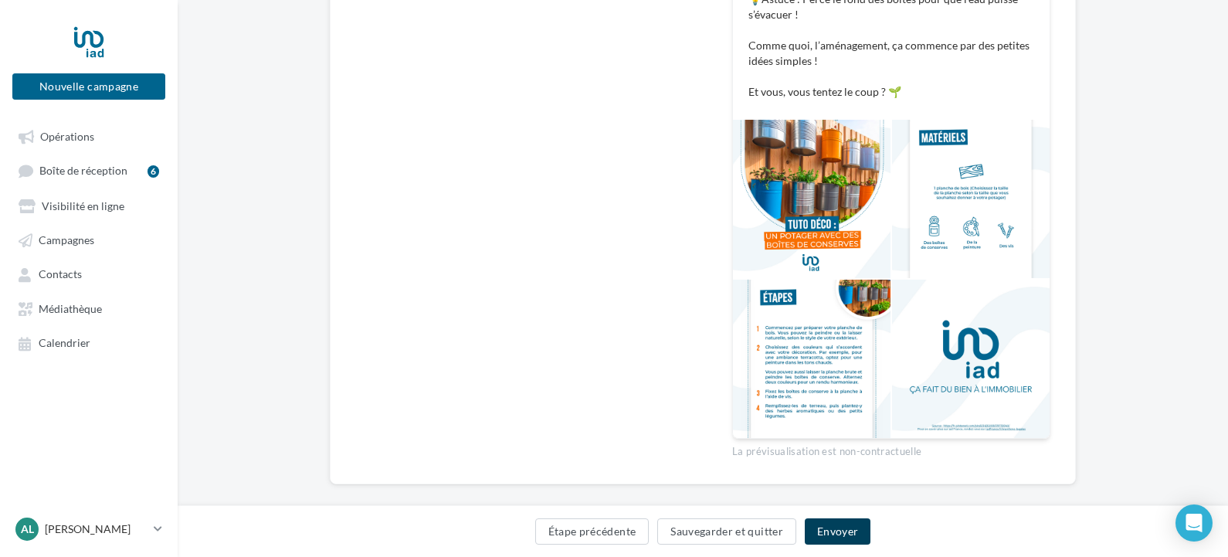
scroll to position [649, 0]
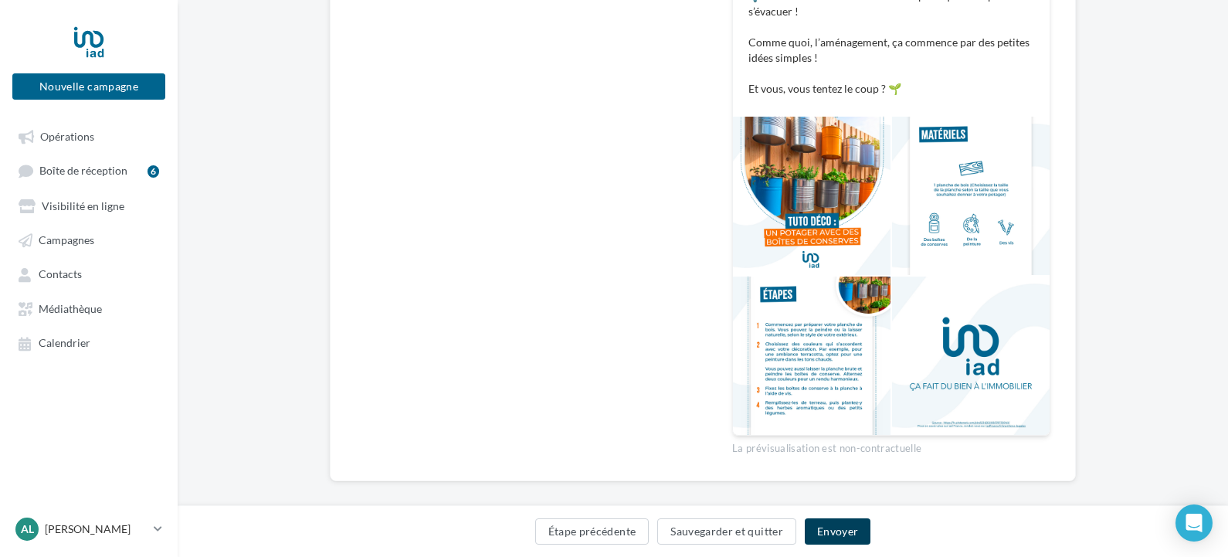
click at [830, 534] on button "Envoyer" at bounding box center [838, 531] width 66 height 26
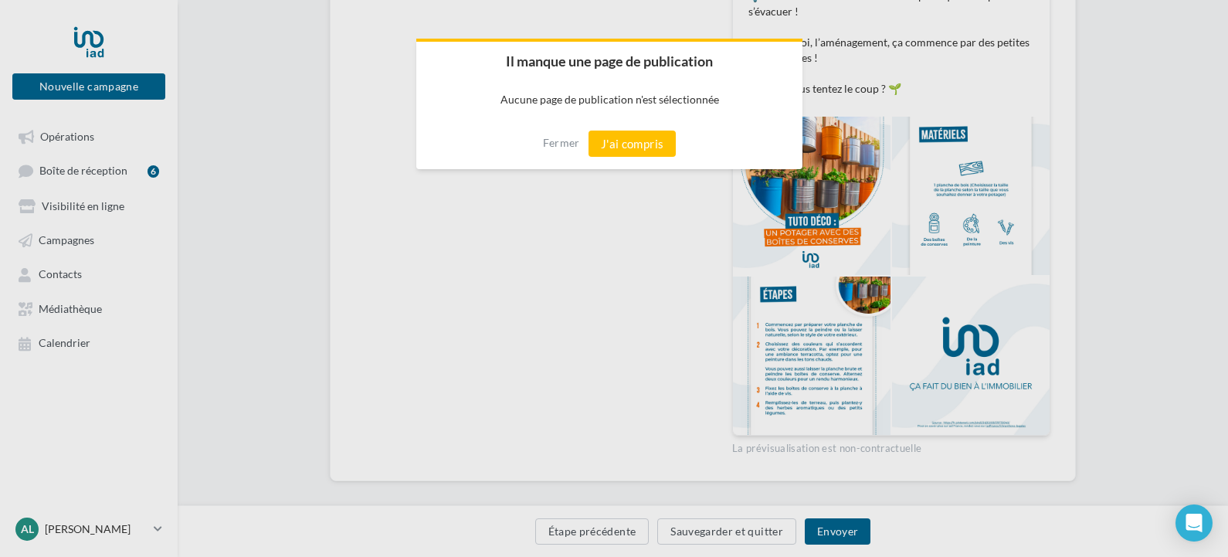
scroll to position [641, 0]
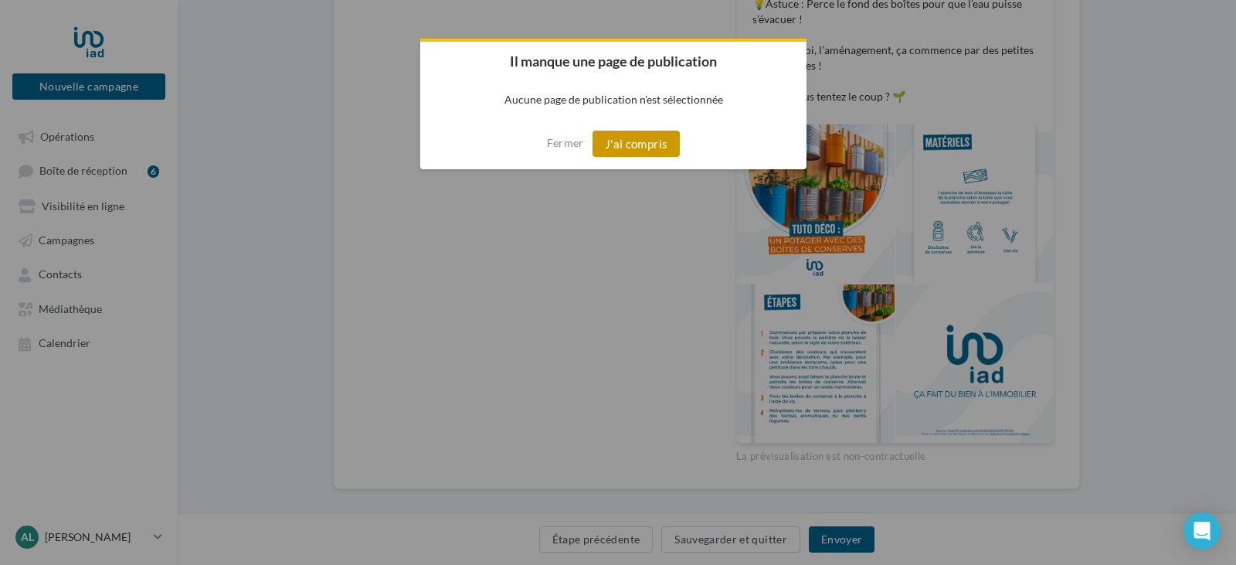
click at [620, 136] on button "J'ai compris" at bounding box center [636, 144] width 88 height 26
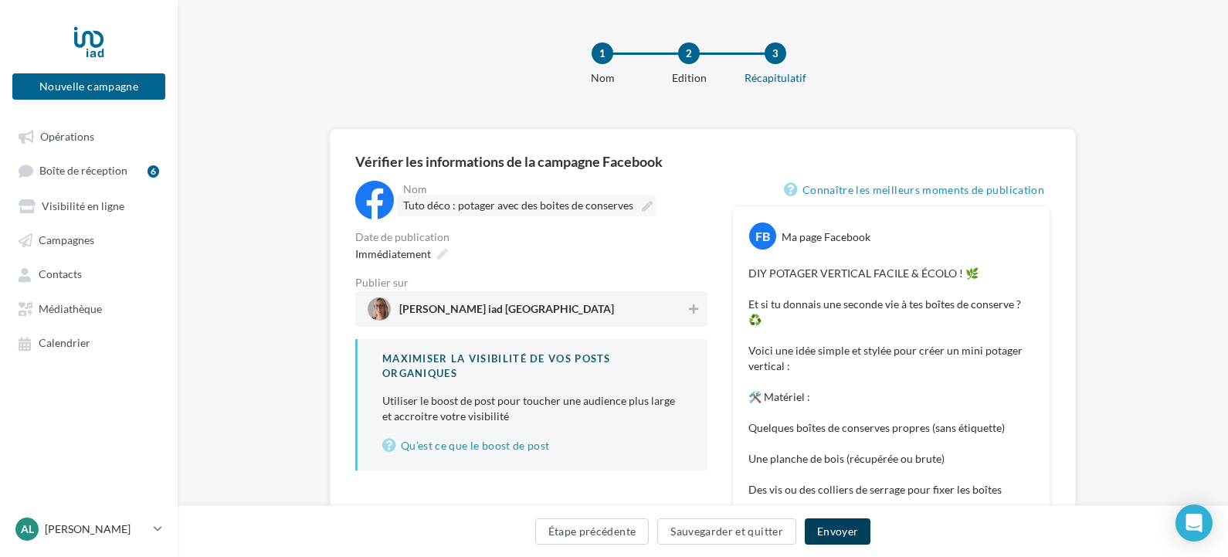
scroll to position [0, 0]
click at [442, 259] on icon at bounding box center [442, 255] width 11 height 11
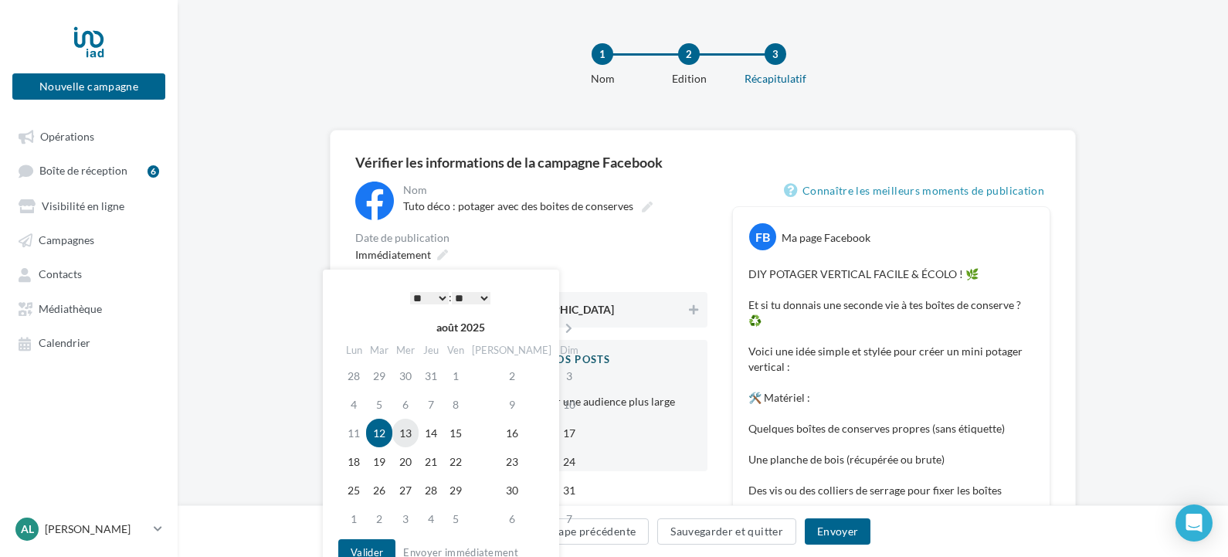
click at [412, 437] on td "13" at bounding box center [405, 433] width 26 height 29
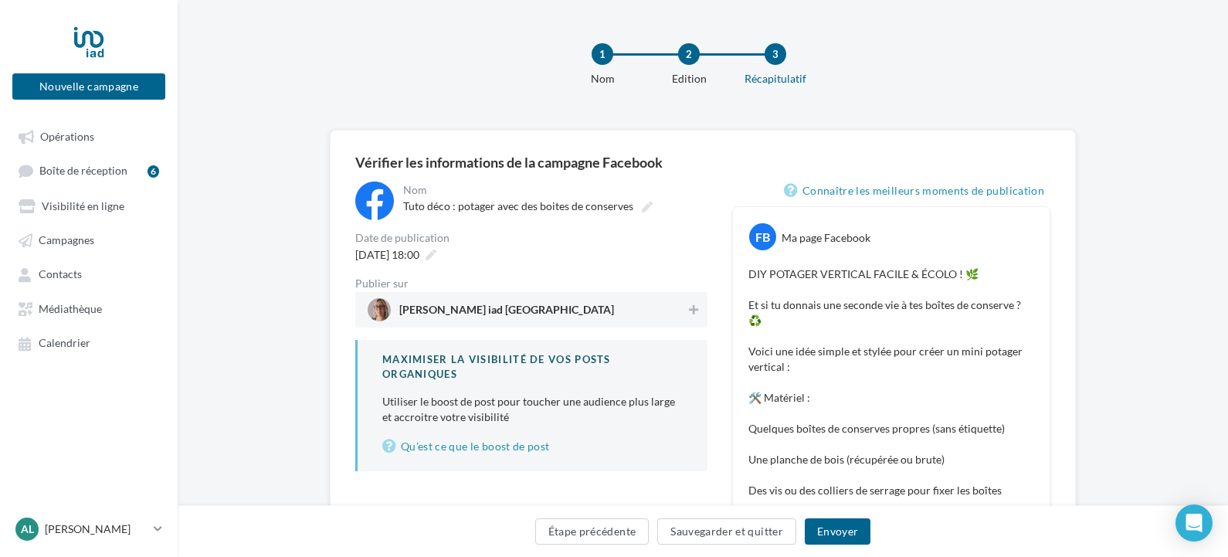
click at [663, 423] on p "Utiliser le boost de post pour toucher une audience plus large et accroitre vot…" at bounding box center [532, 409] width 300 height 31
click at [837, 534] on button "Envoyer" at bounding box center [838, 531] width 66 height 26
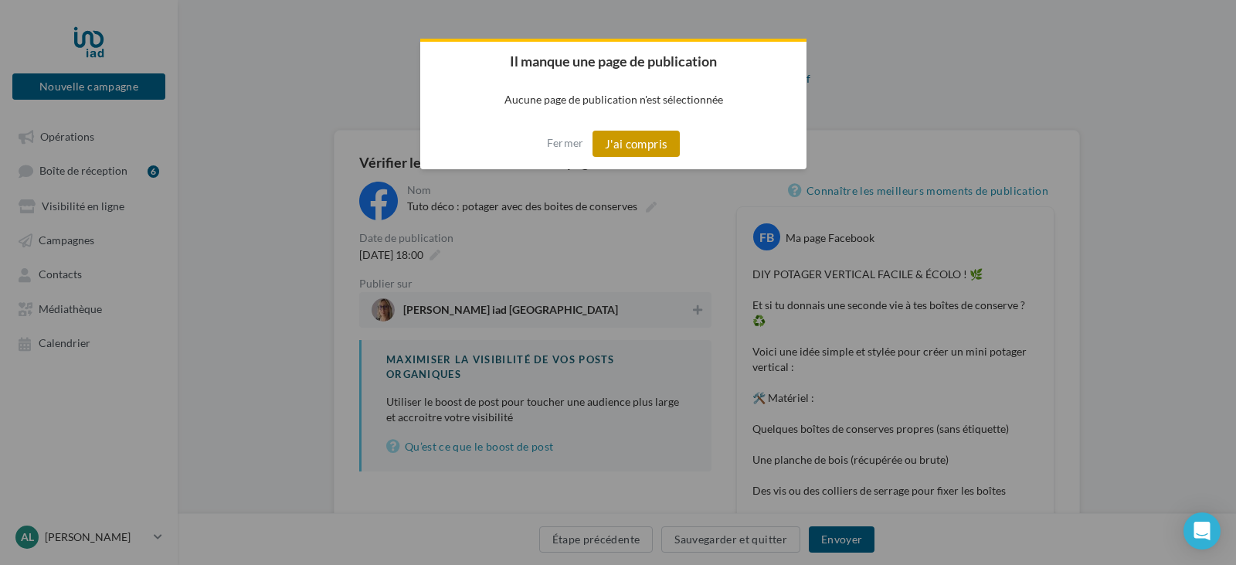
click at [623, 142] on button "J'ai compris" at bounding box center [636, 144] width 88 height 26
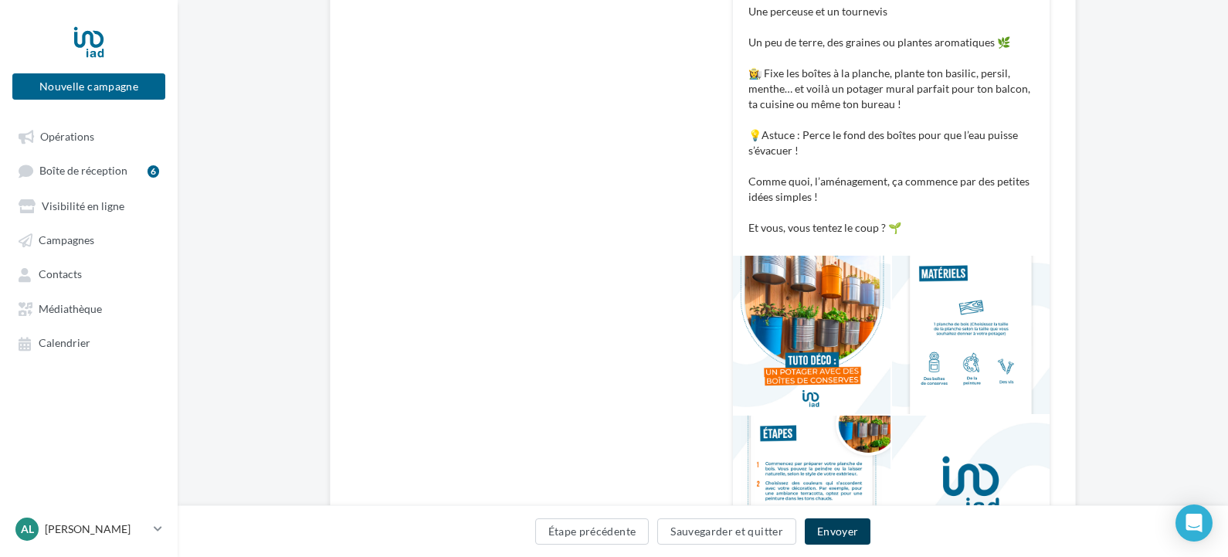
scroll to position [649, 0]
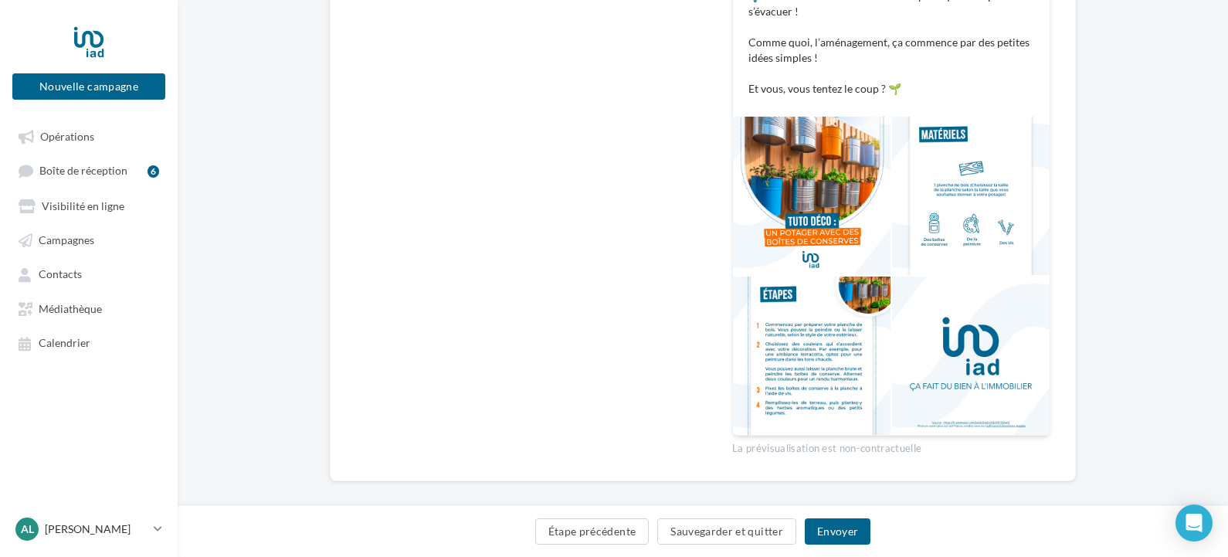
click at [850, 254] on div at bounding box center [812, 196] width 158 height 158
click at [101, 131] on link "Opérations" at bounding box center [88, 136] width 159 height 28
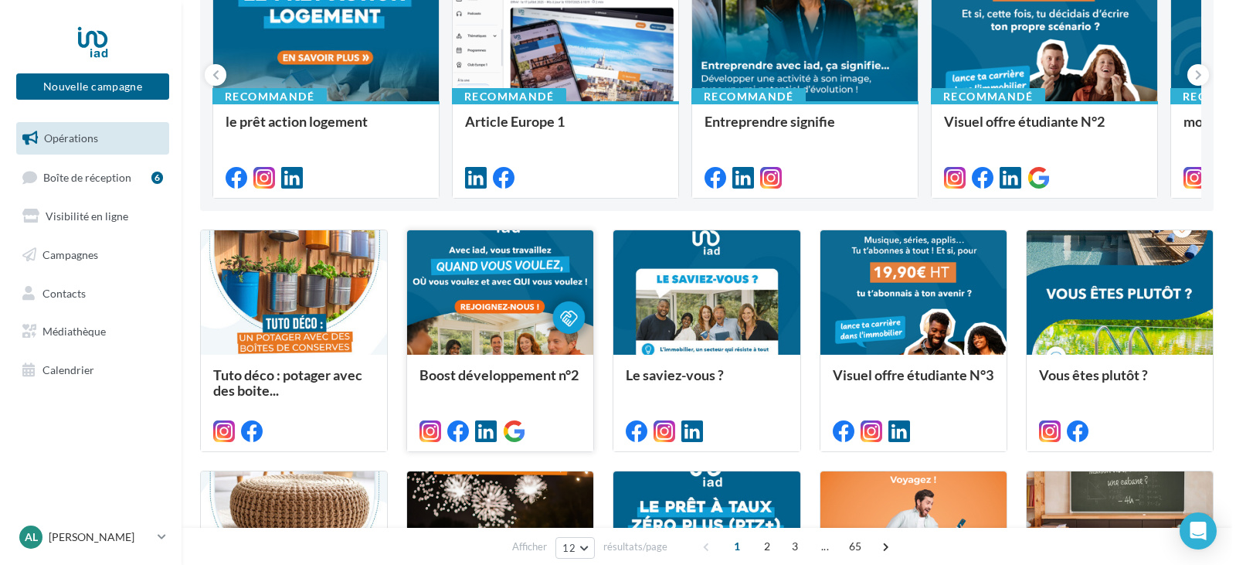
scroll to position [232, 0]
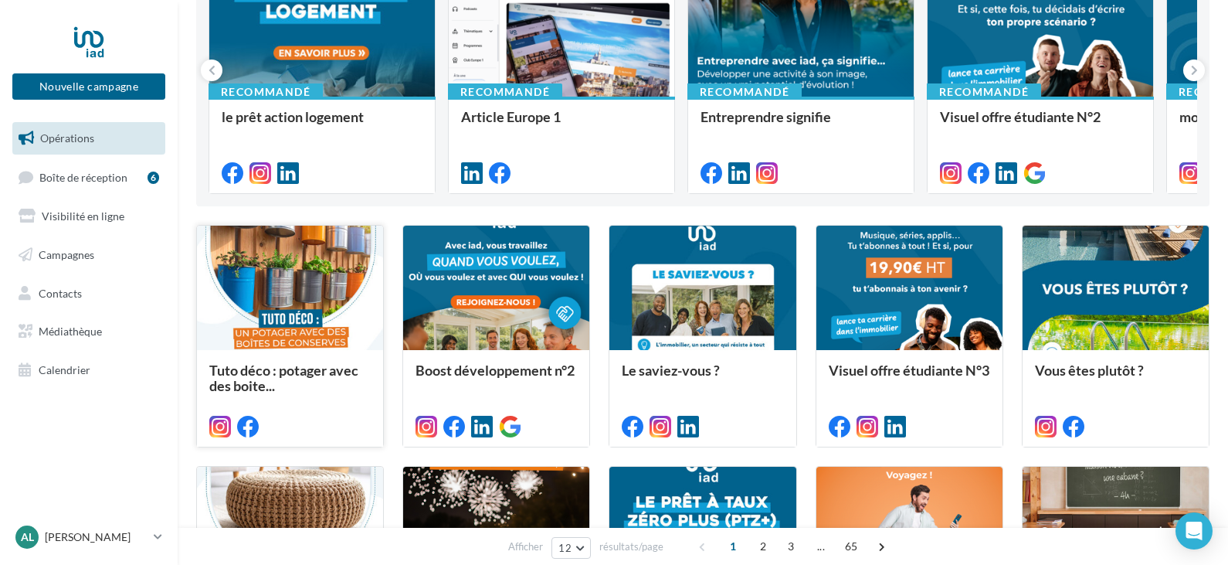
click at [319, 297] on div at bounding box center [290, 288] width 186 height 125
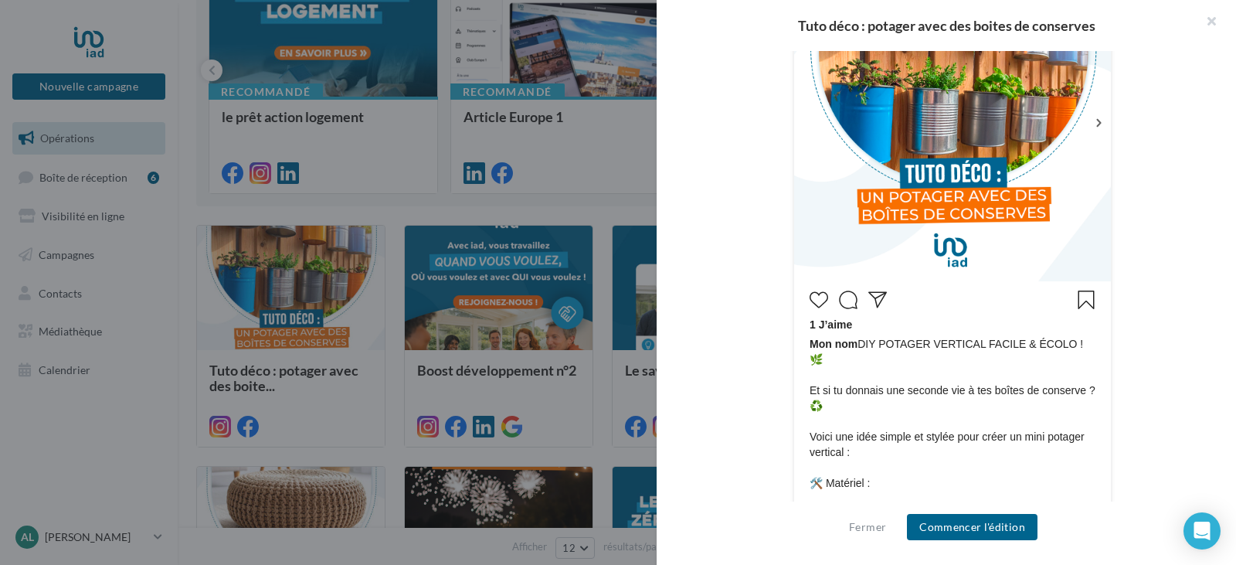
scroll to position [470, 0]
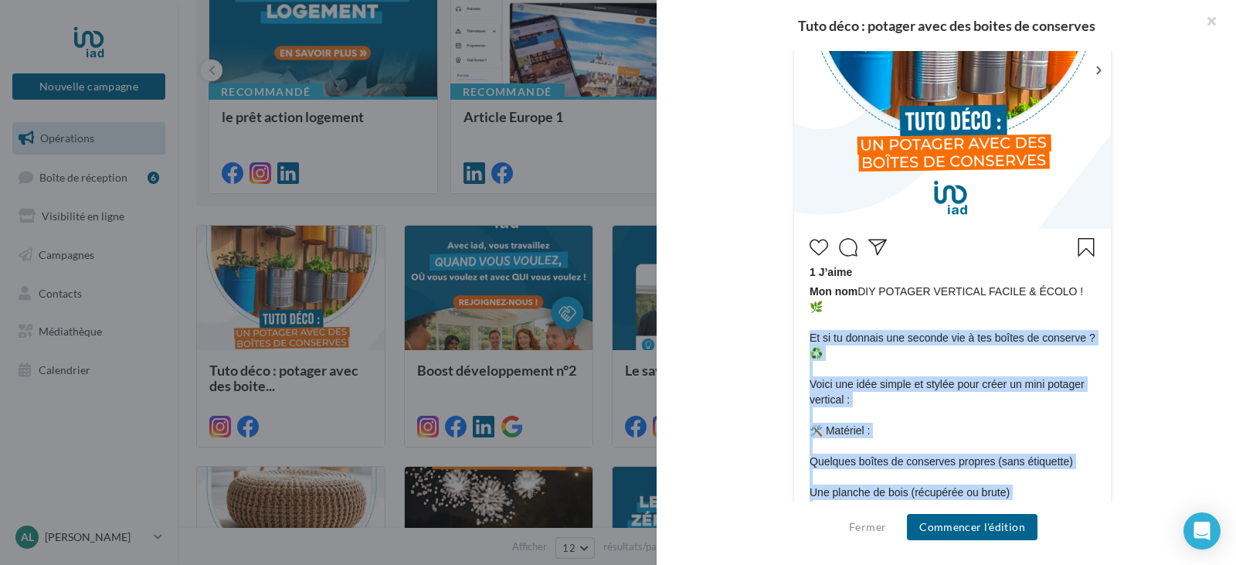
drag, startPoint x: 972, startPoint y: 392, endPoint x: 808, endPoint y: 328, distance: 175.6
click at [810, 328] on span "Mon nom DIY POTAGER VERTICAL FACILE & ÉCOLO ! 🌿 Et si tu donnais une seconde vi…" at bounding box center [953, 539] width 286 height 510
copy span "Et si tu donnais une seconde vie à tes boîtes de conserve ? ♻️ Voici une idée s…"
